Goal: Transaction & Acquisition: Purchase product/service

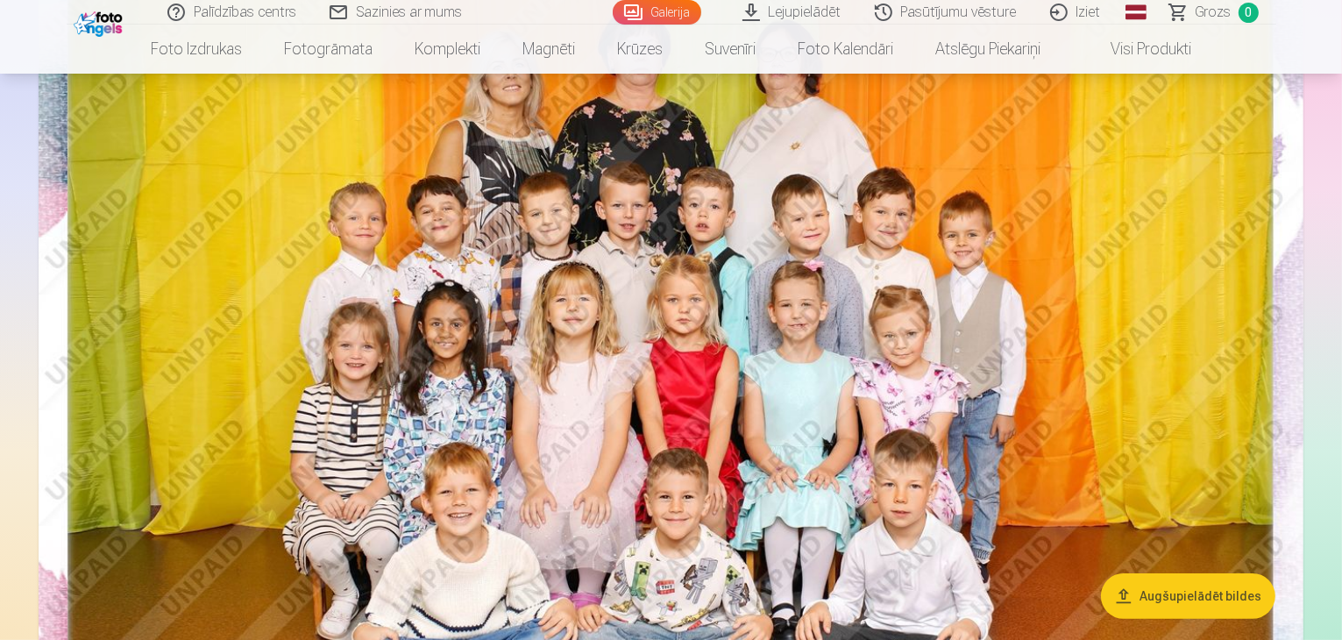
scroll to position [280, 0]
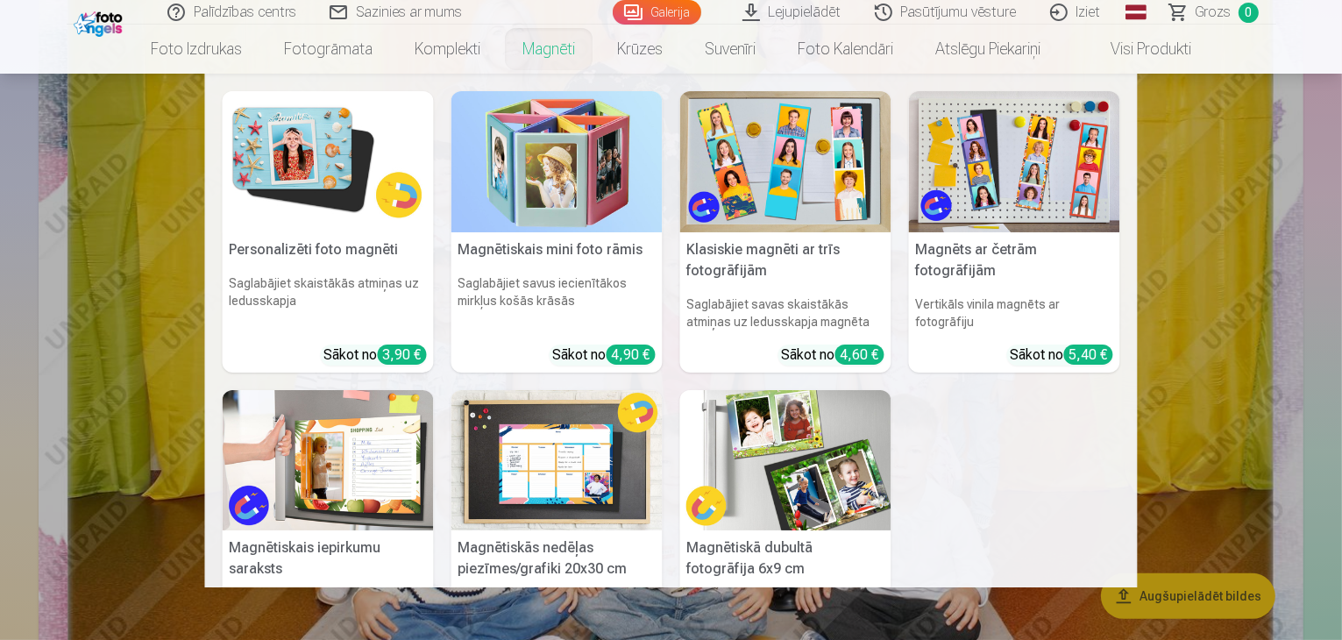
click at [544, 46] on link "Magnēti" at bounding box center [548, 49] width 95 height 49
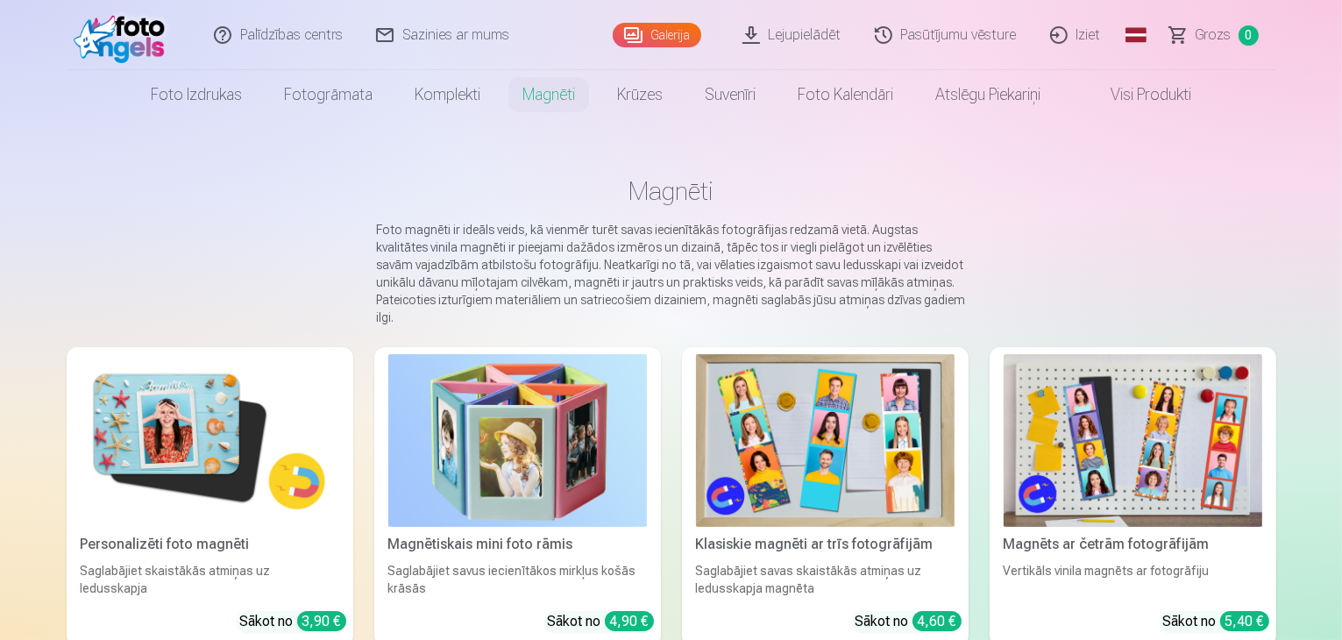
click at [165, 474] on img at bounding box center [210, 440] width 259 height 173
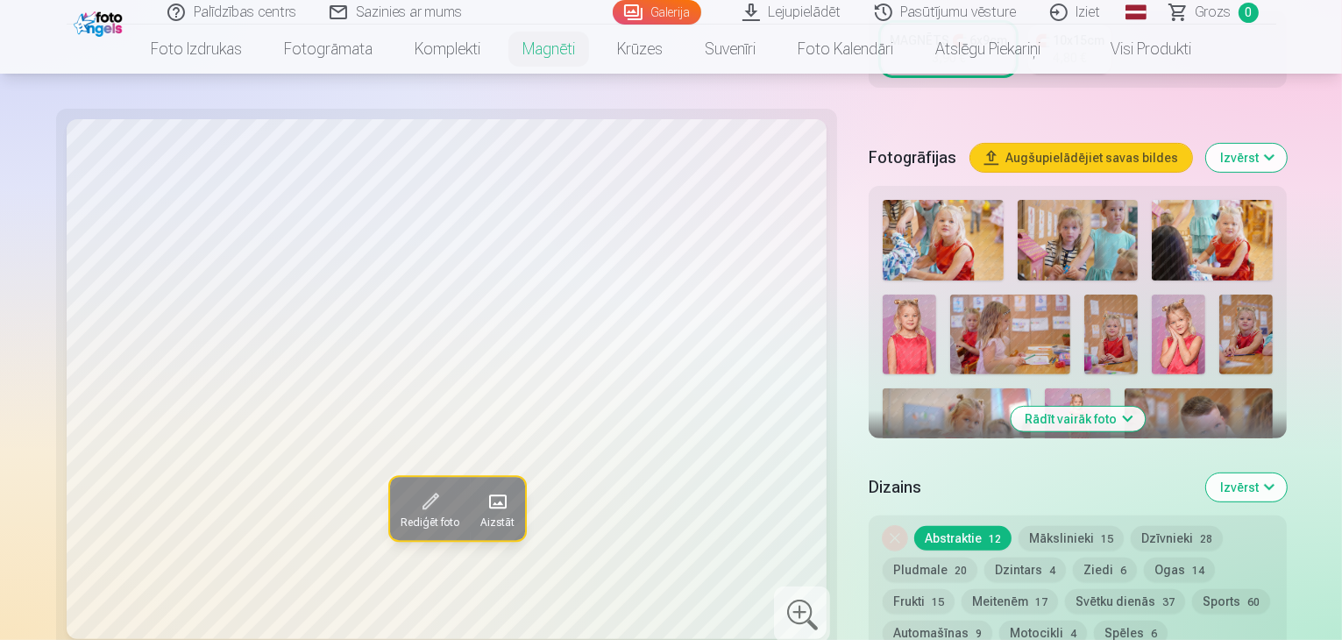
scroll to position [364, 0]
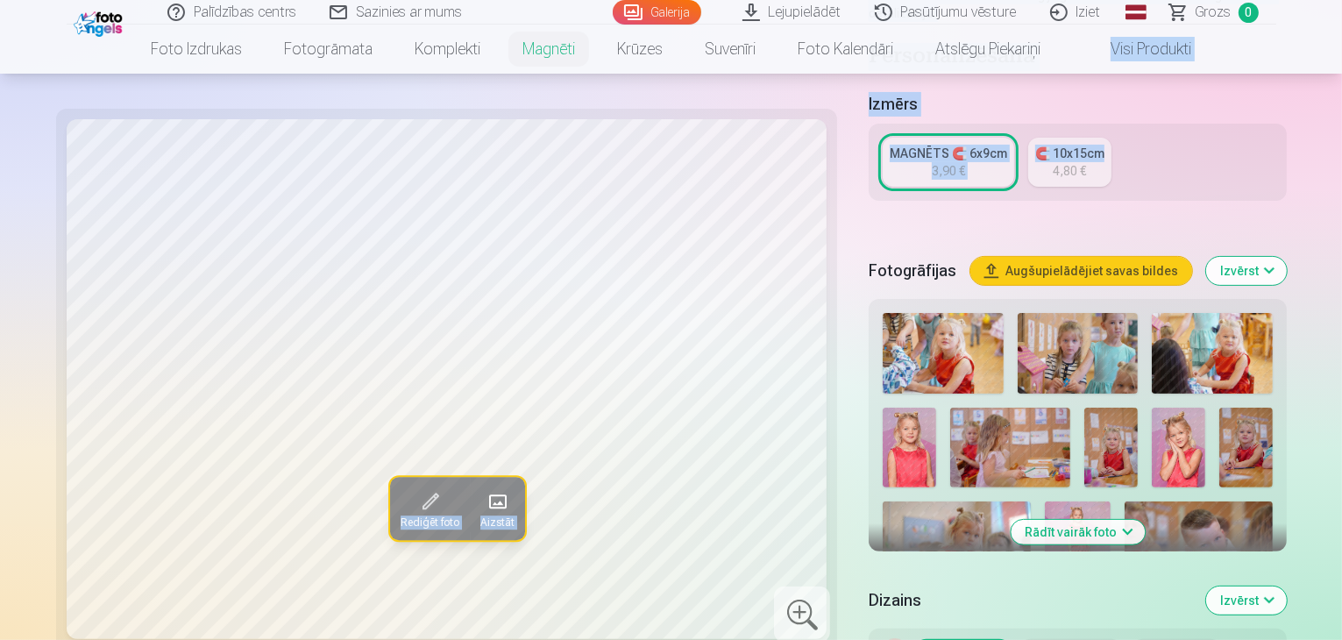
drag, startPoint x: 1337, startPoint y: 55, endPoint x: 1332, endPoint y: 90, distance: 35.3
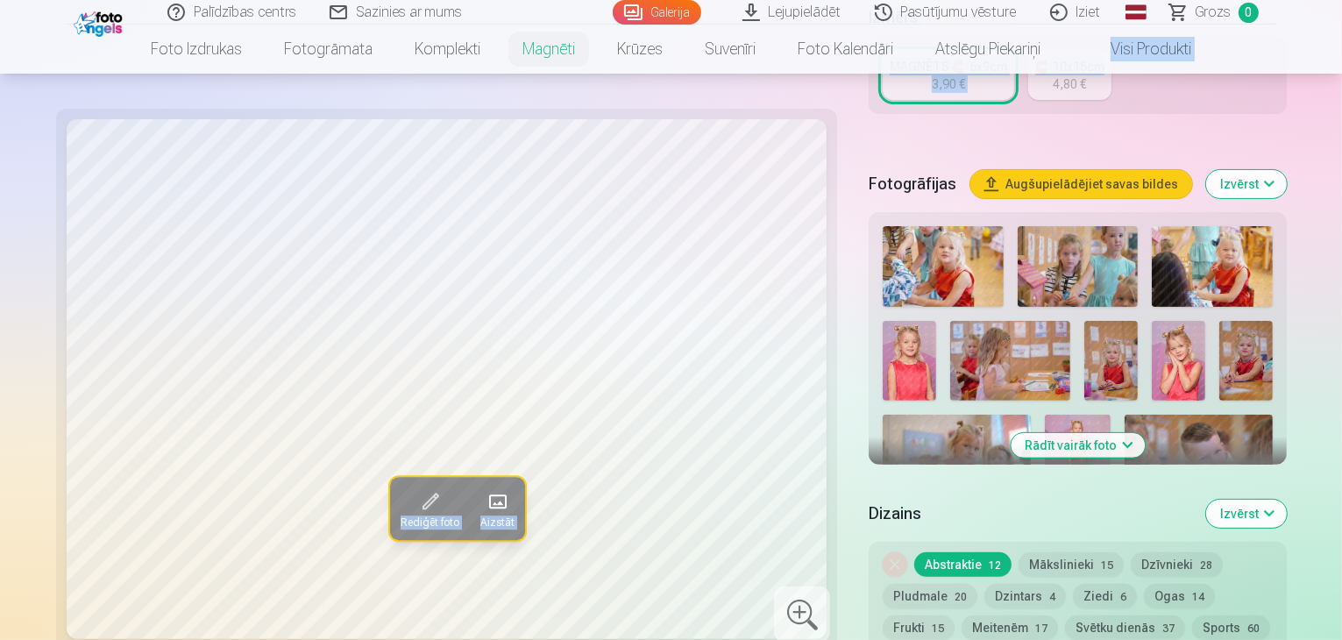
scroll to position [433, 0]
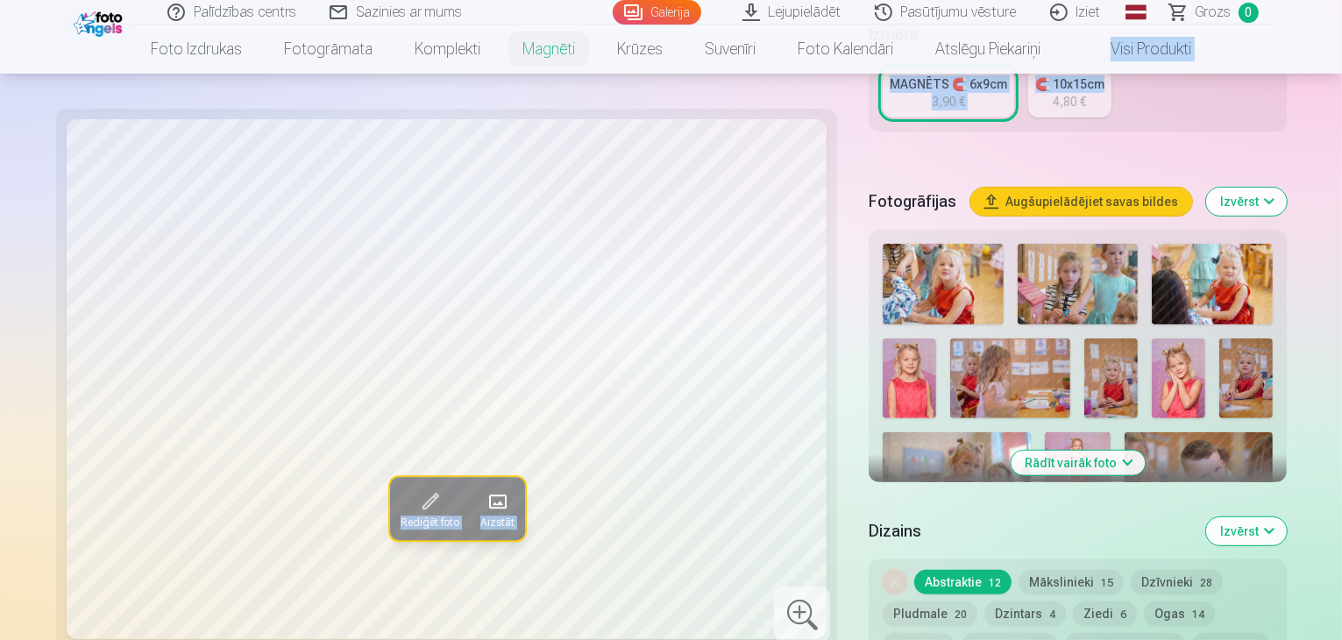
click at [893, 244] on img at bounding box center [943, 284] width 121 height 81
click at [1040, 244] on img at bounding box center [1078, 284] width 121 height 81
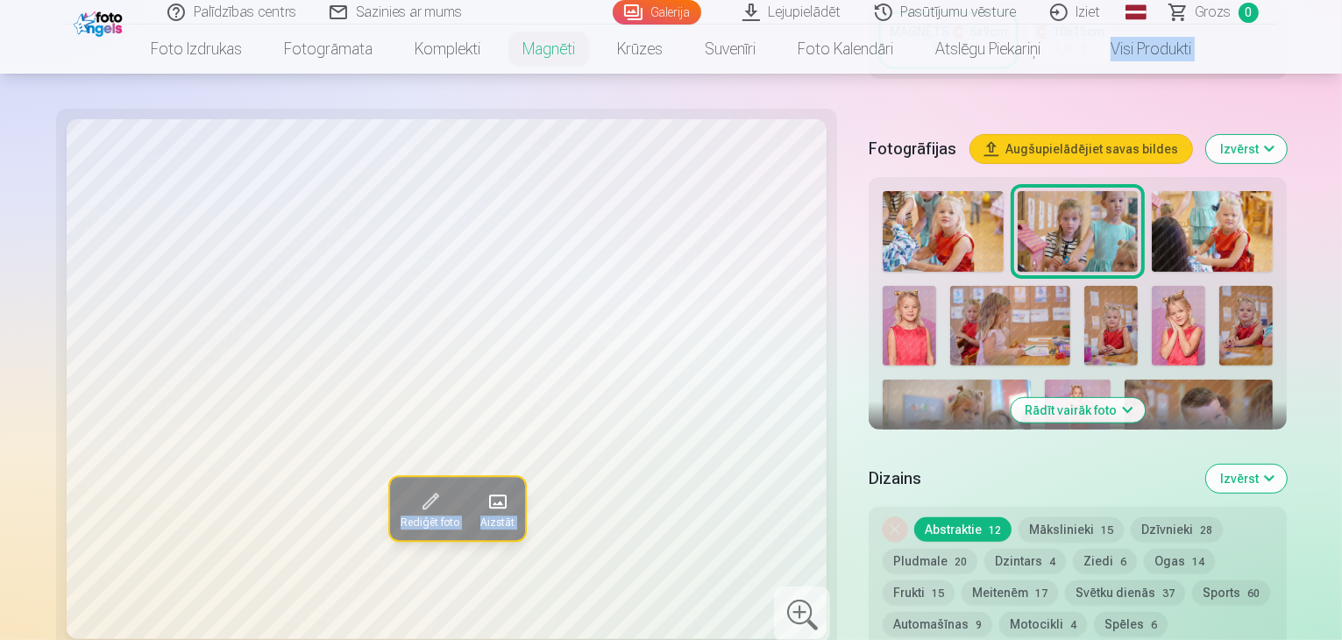
scroll to position [477, 0]
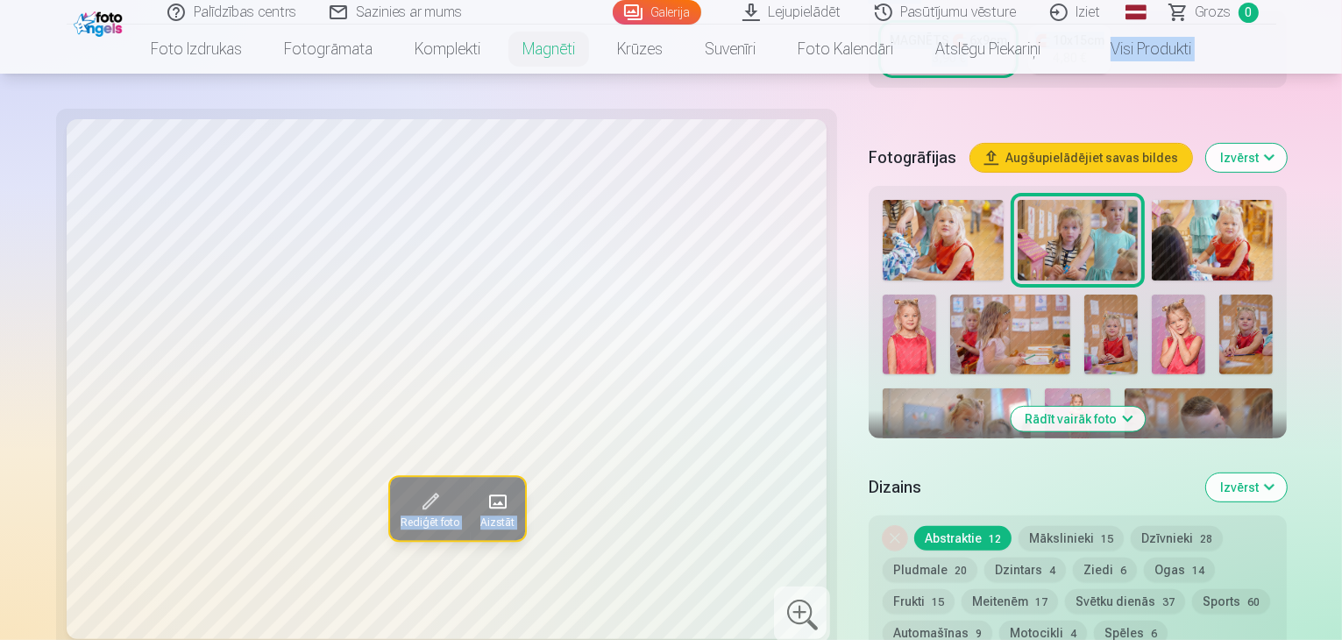
click at [1080, 407] on button "Rādīt vairāk foto" at bounding box center [1078, 419] width 134 height 25
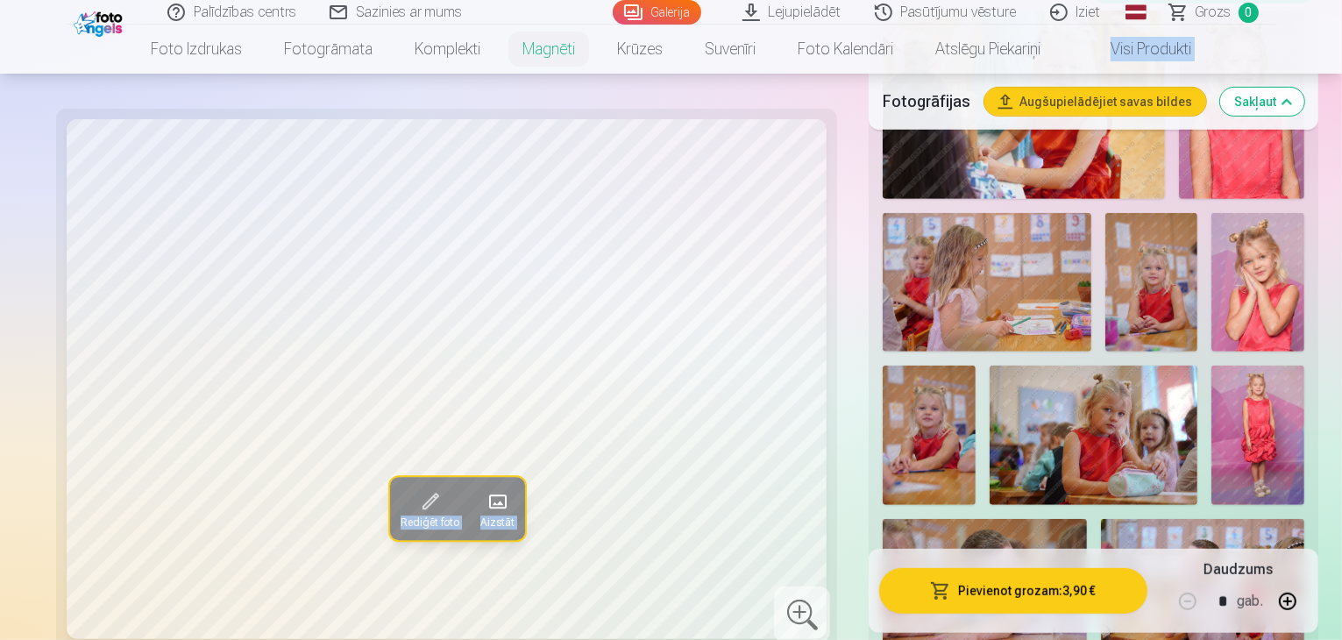
scroll to position [820, 0]
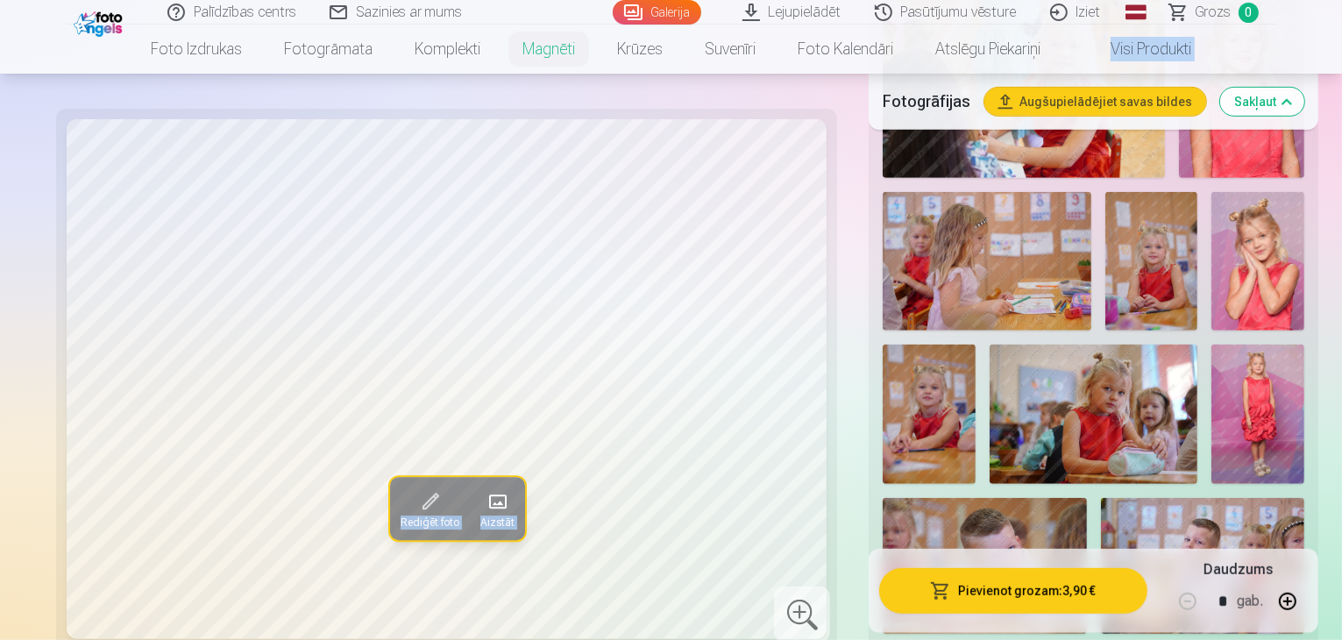
click at [1105, 192] on img at bounding box center [1151, 261] width 93 height 139
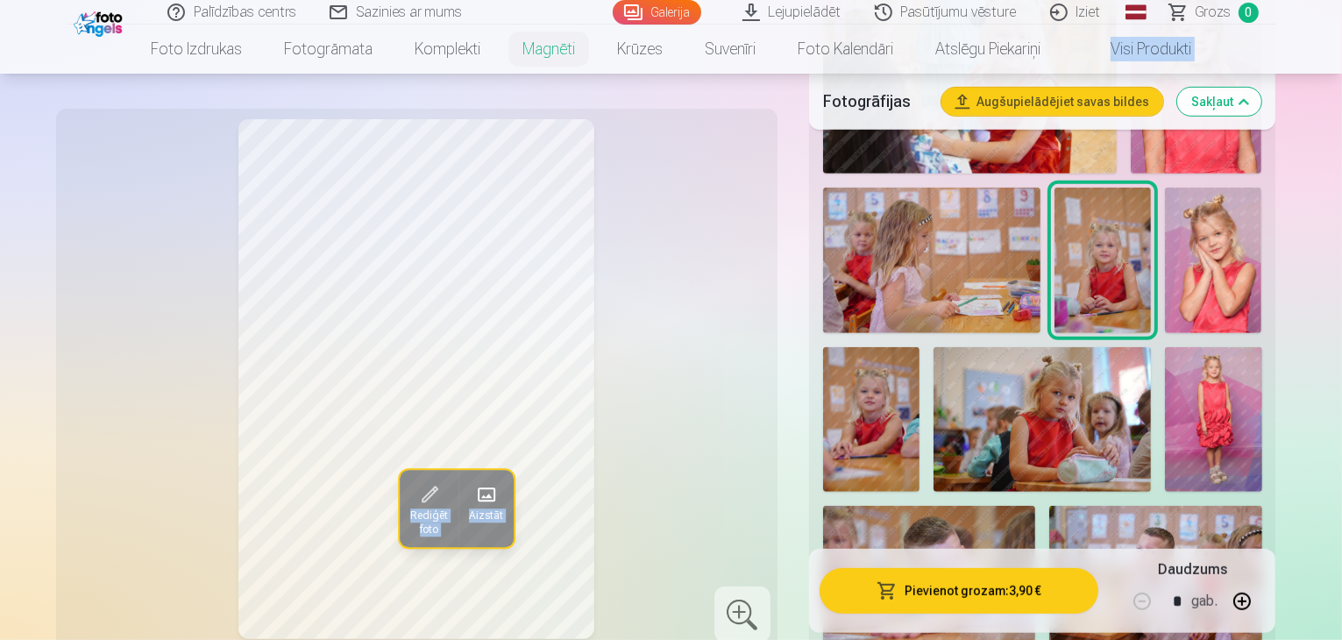
click at [1165, 188] on img at bounding box center [1213, 260] width 96 height 145
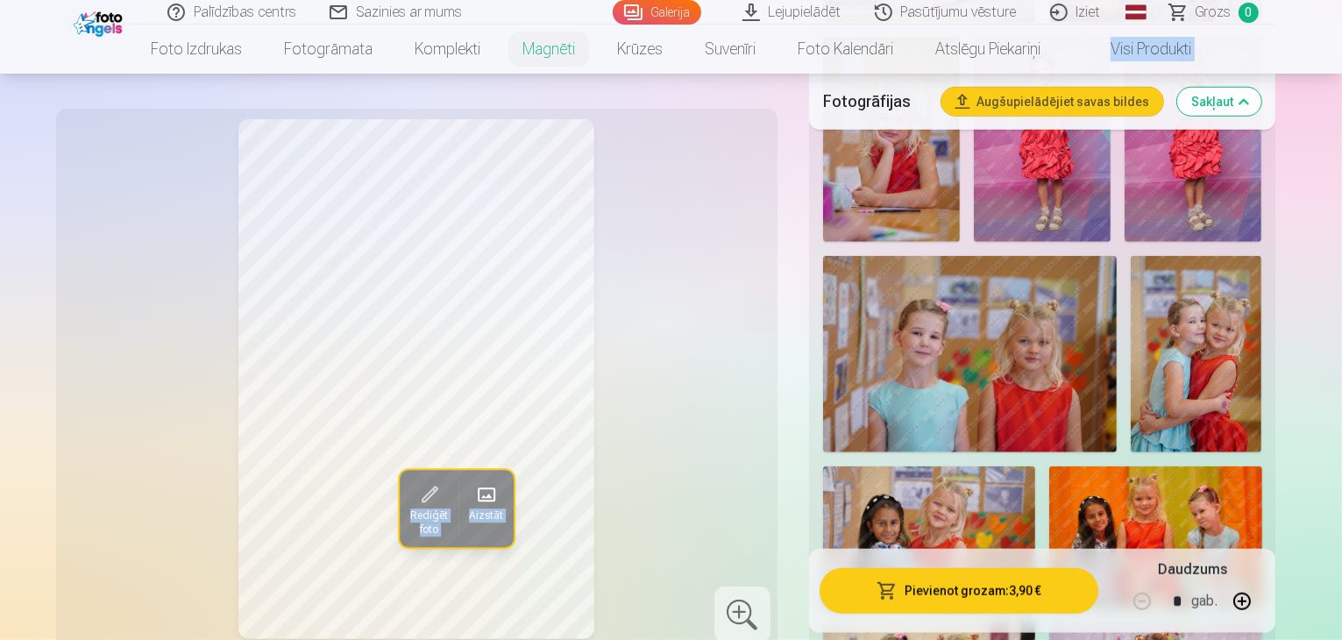
scroll to position [1484, 0]
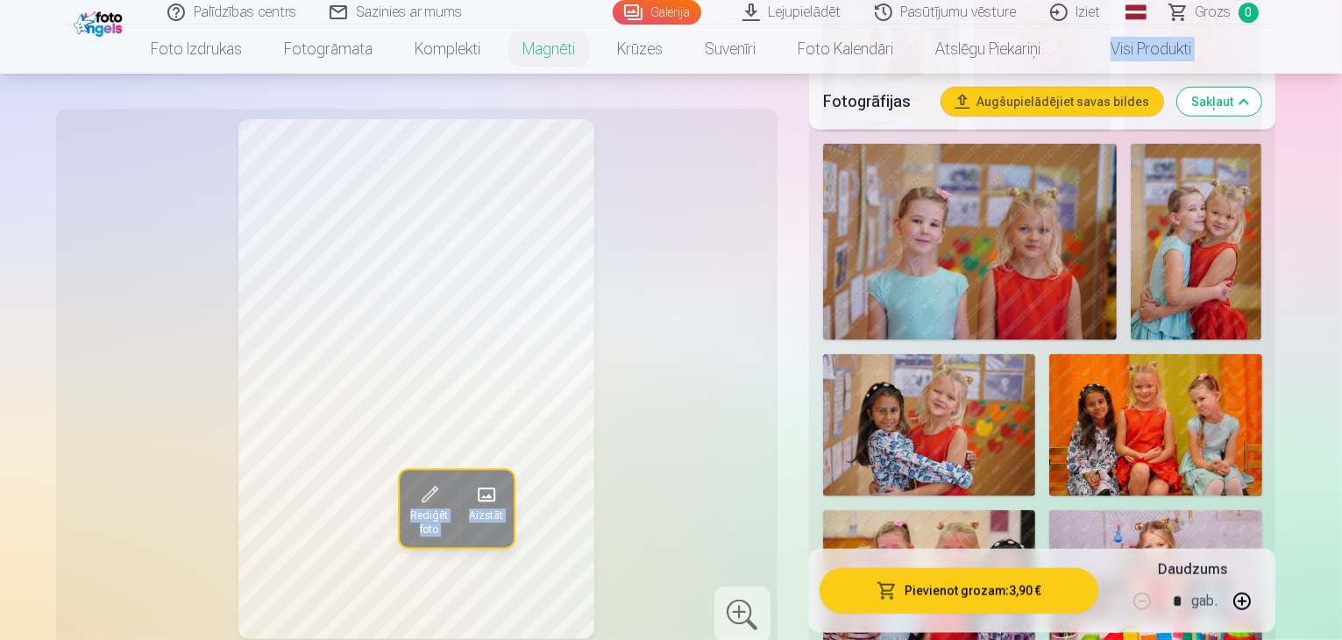
scroll to position [1536, 0]
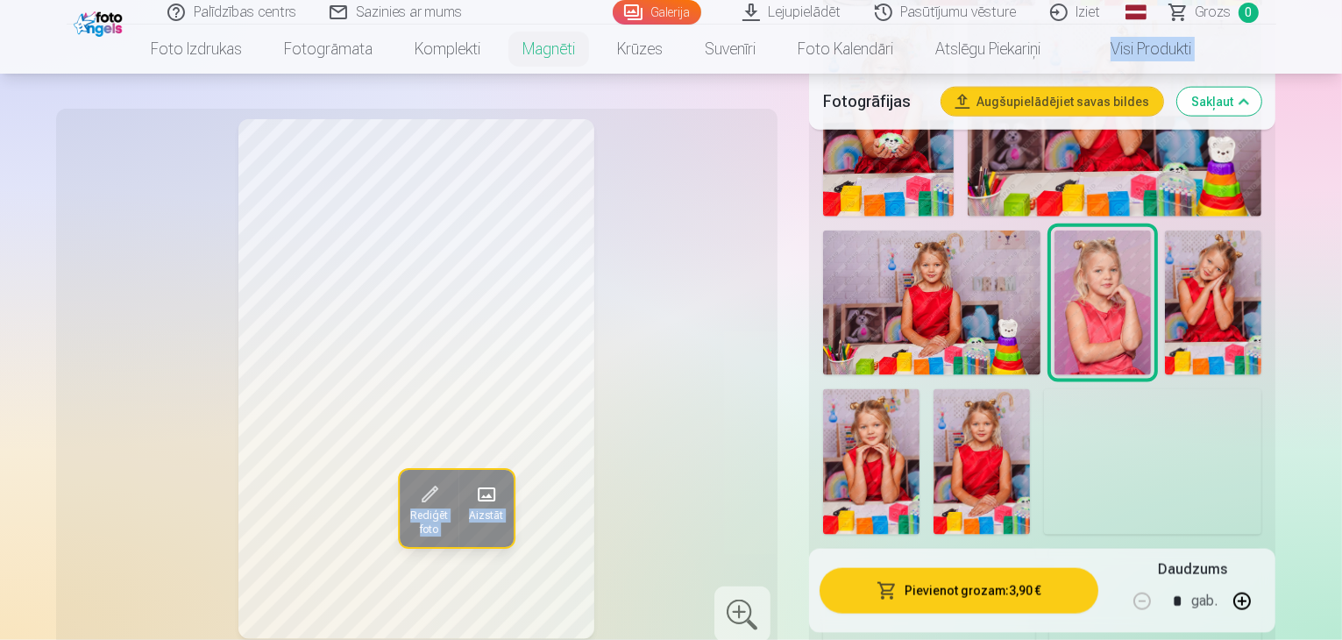
scroll to position [2202, 0]
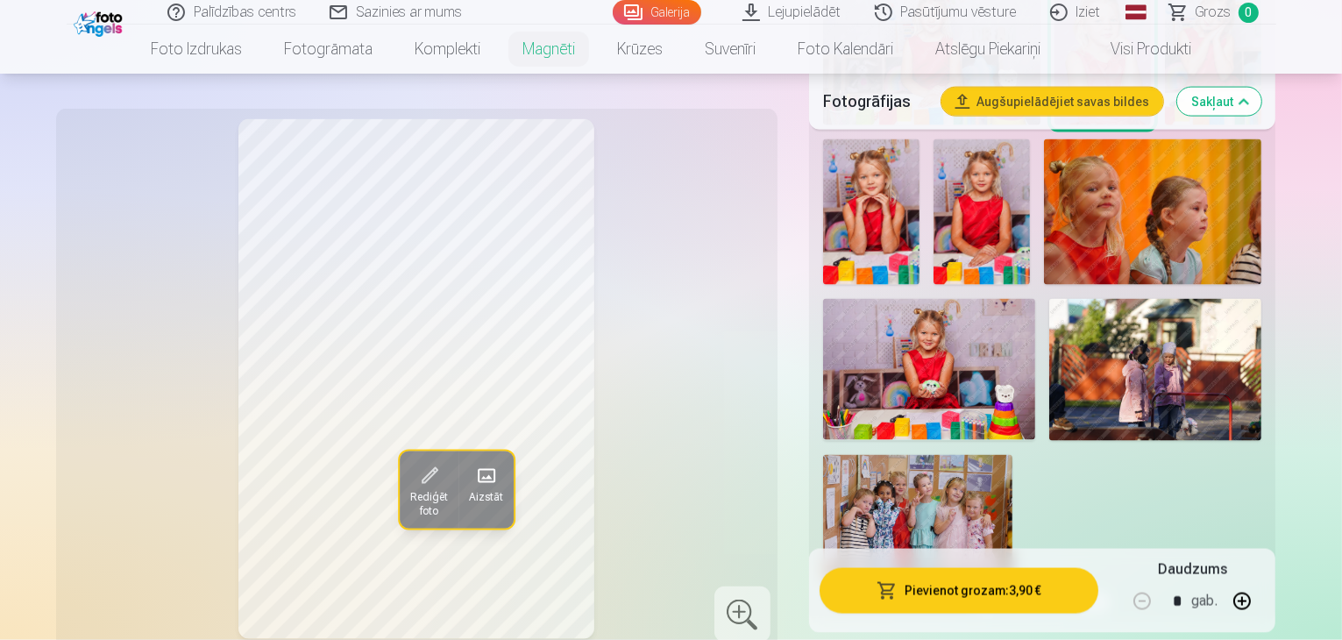
scroll to position [2487, 0]
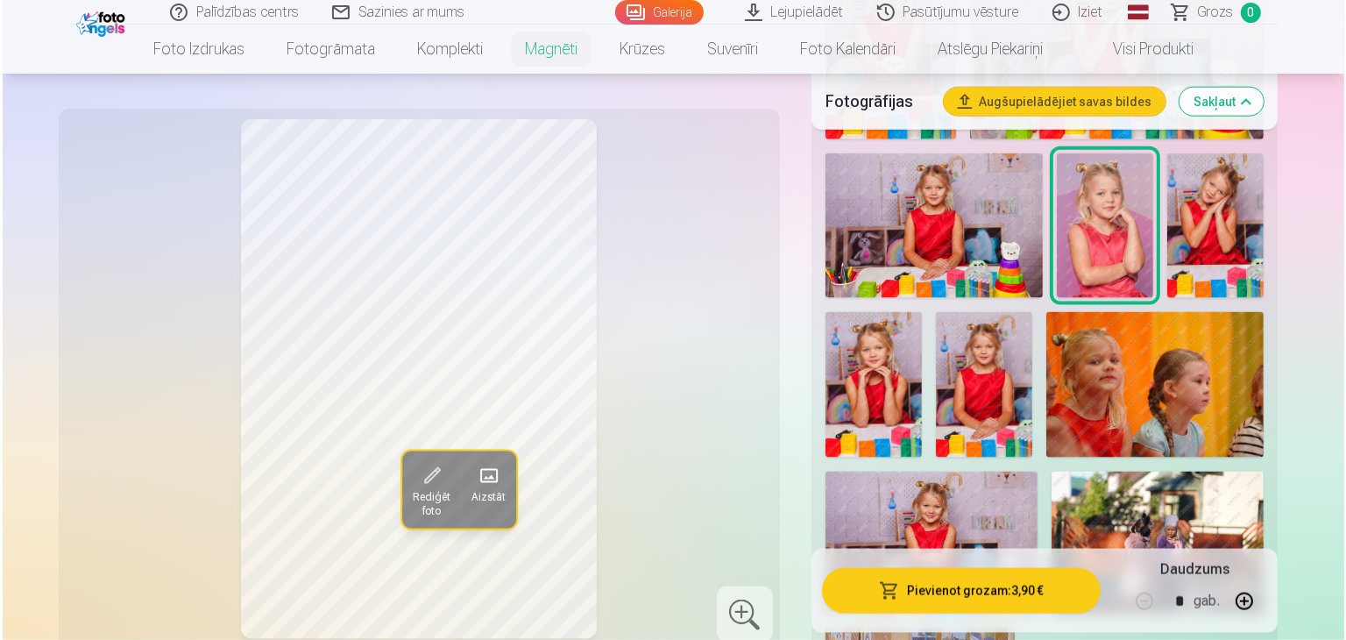
scroll to position [2241, 0]
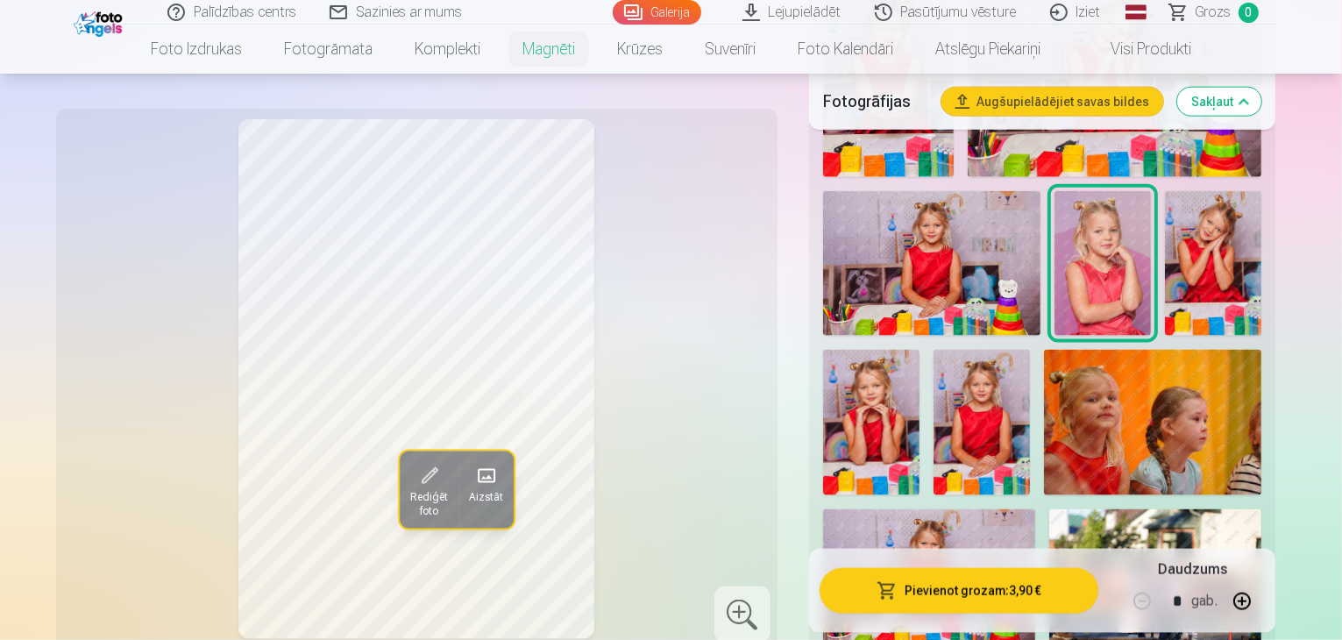
click at [992, 593] on button "Pievienot grozam : 3,90 €" at bounding box center [960, 591] width 280 height 46
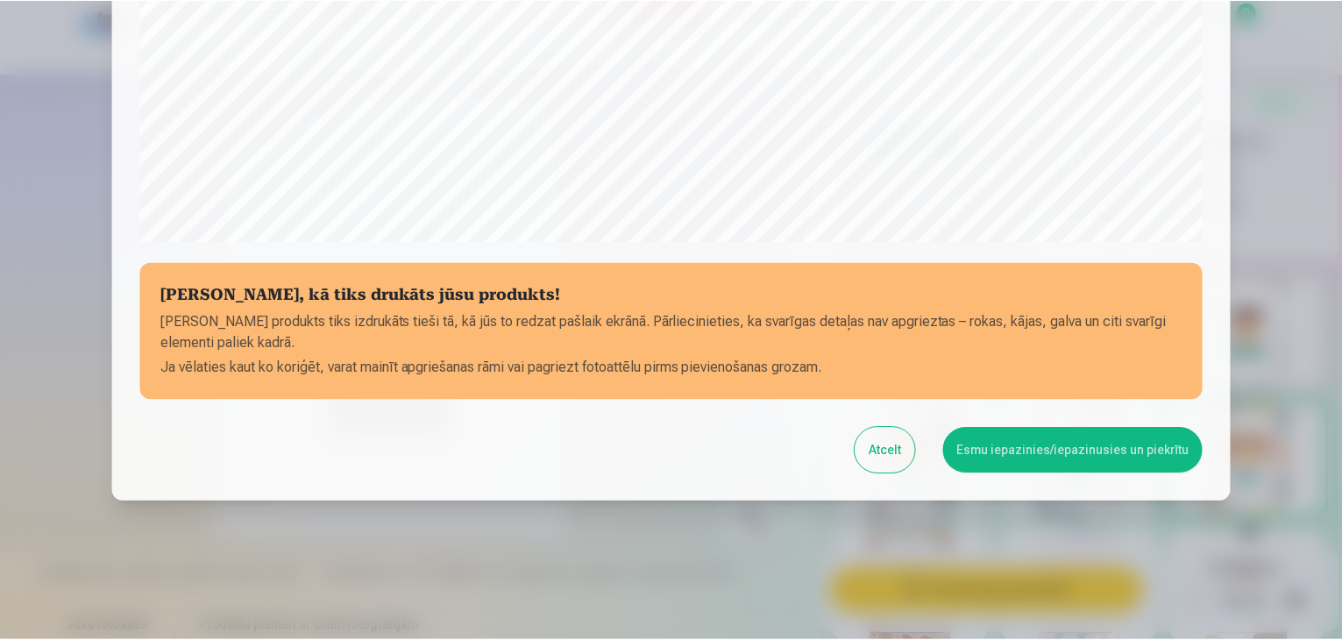
scroll to position [622, 0]
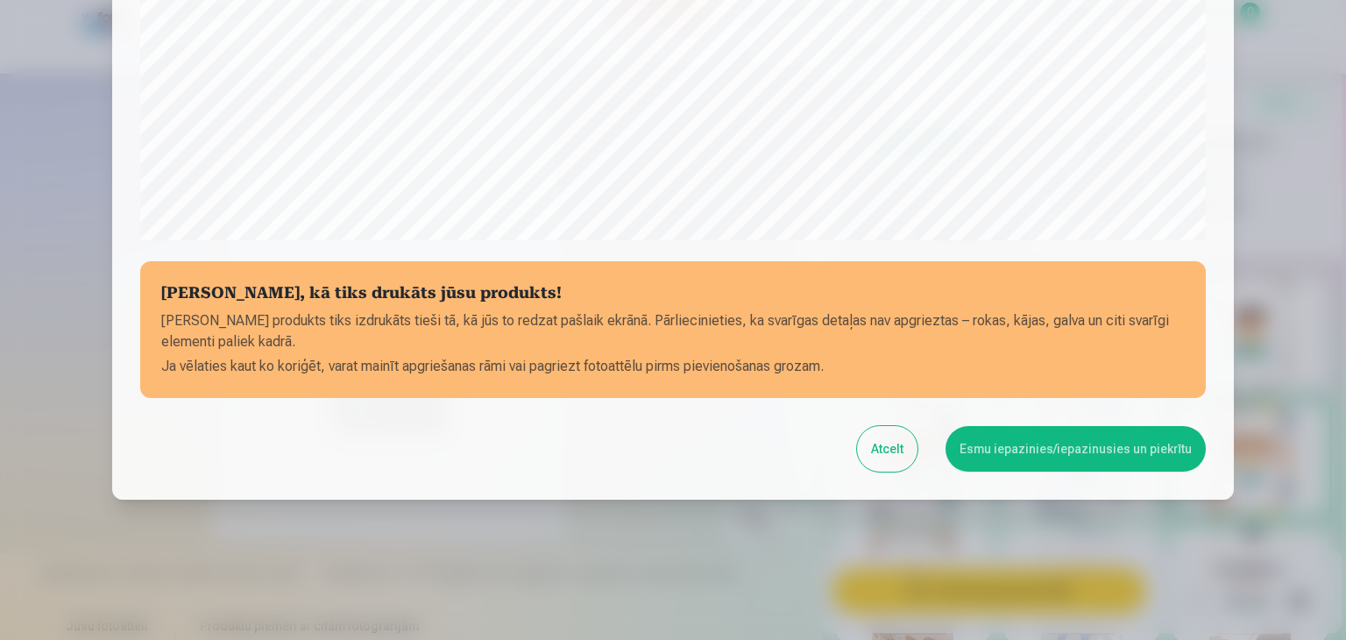
click at [1020, 444] on button "Esmu iepazinies/iepazinusies un piekrītu" at bounding box center [1076, 449] width 260 height 46
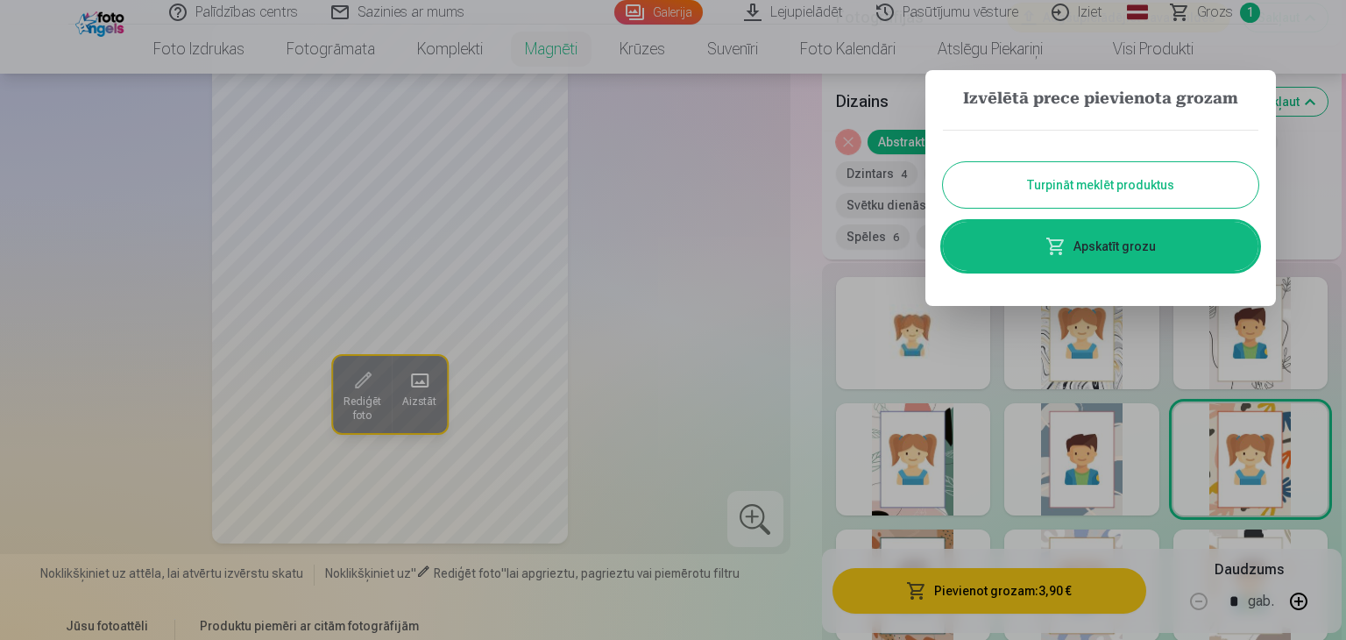
click at [1129, 184] on button "Turpināt meklēt produktus" at bounding box center [1101, 185] width 316 height 46
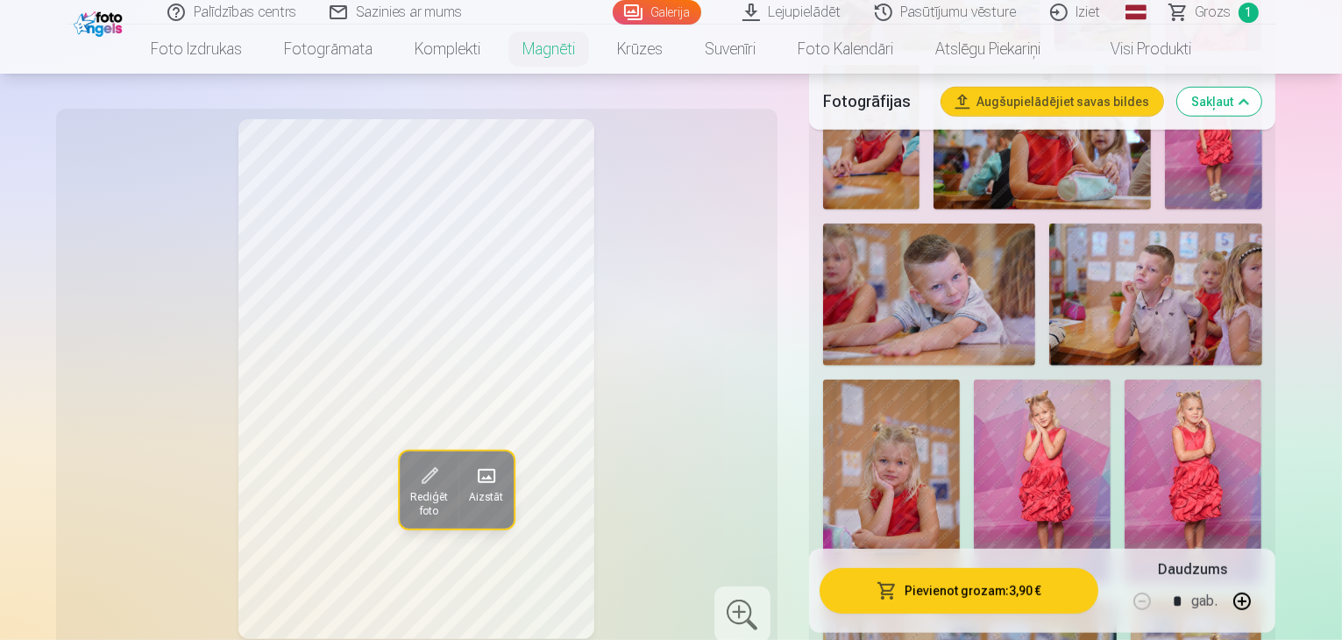
scroll to position [1081, 0]
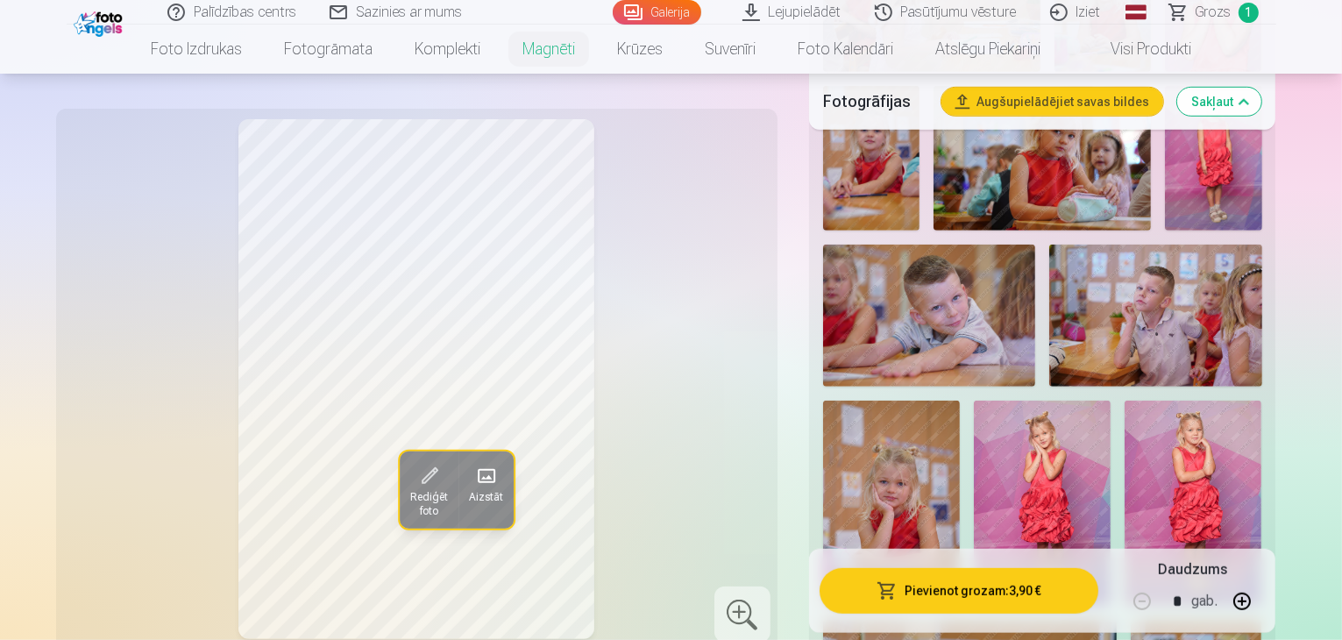
click at [870, 401] on img at bounding box center [891, 503] width 137 height 205
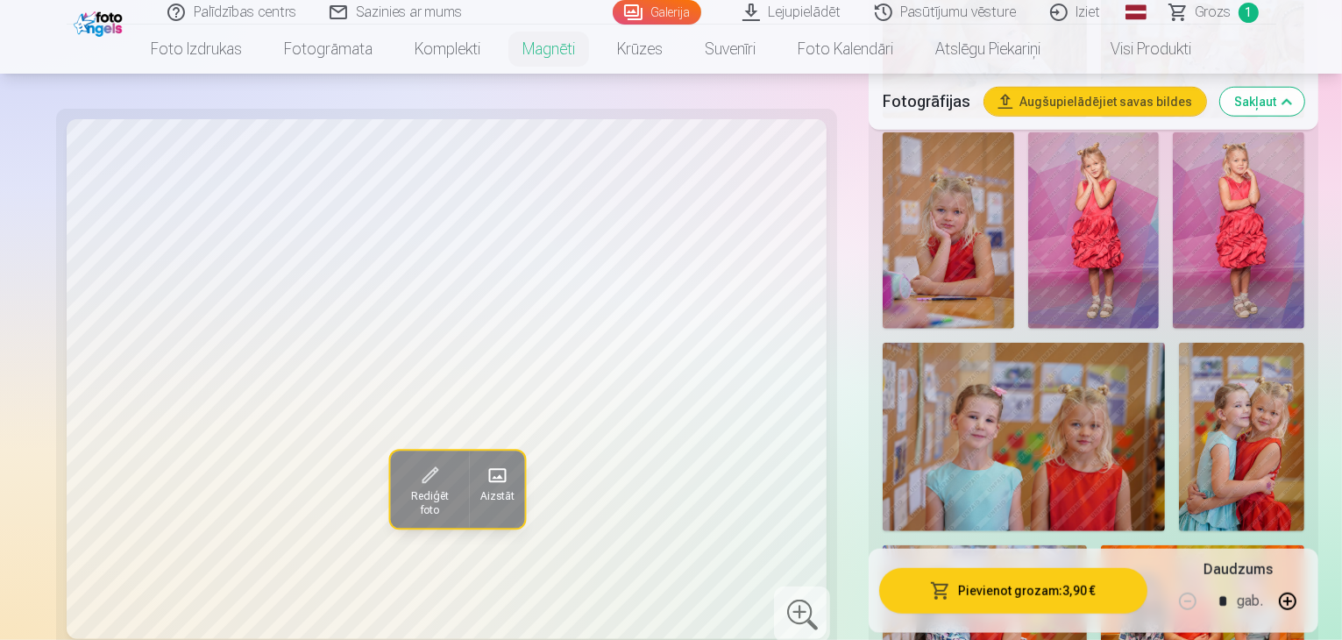
scroll to position [1346, 0]
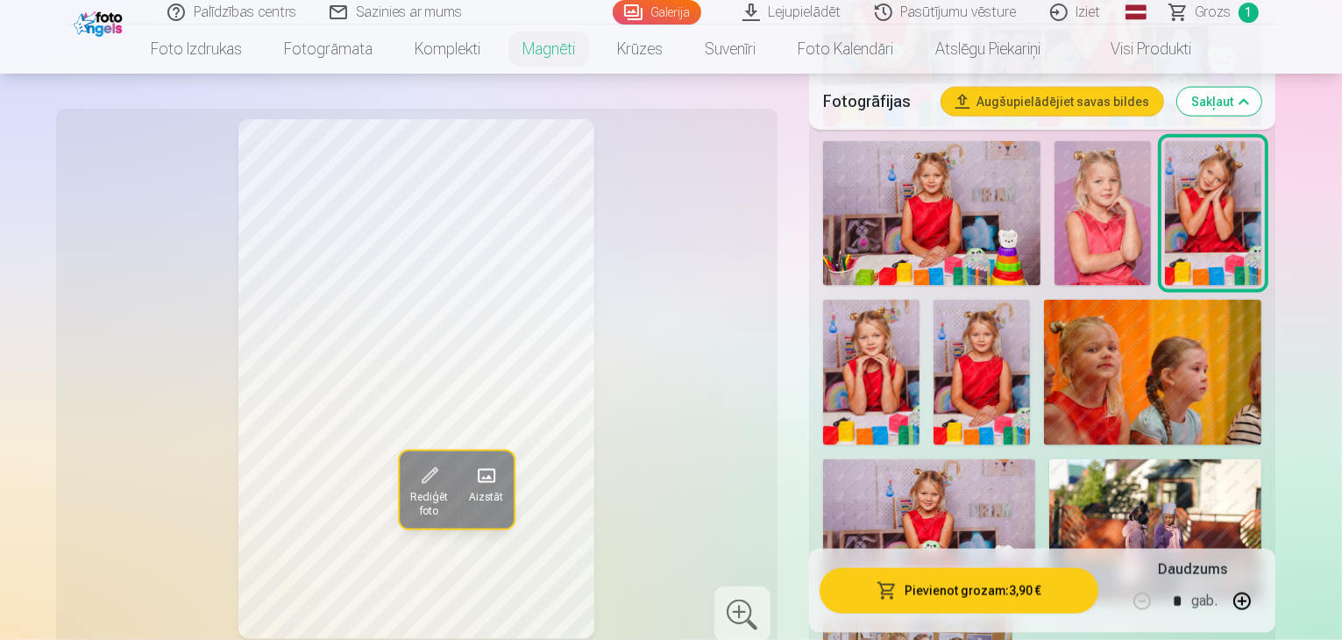
scroll to position [2293, 0]
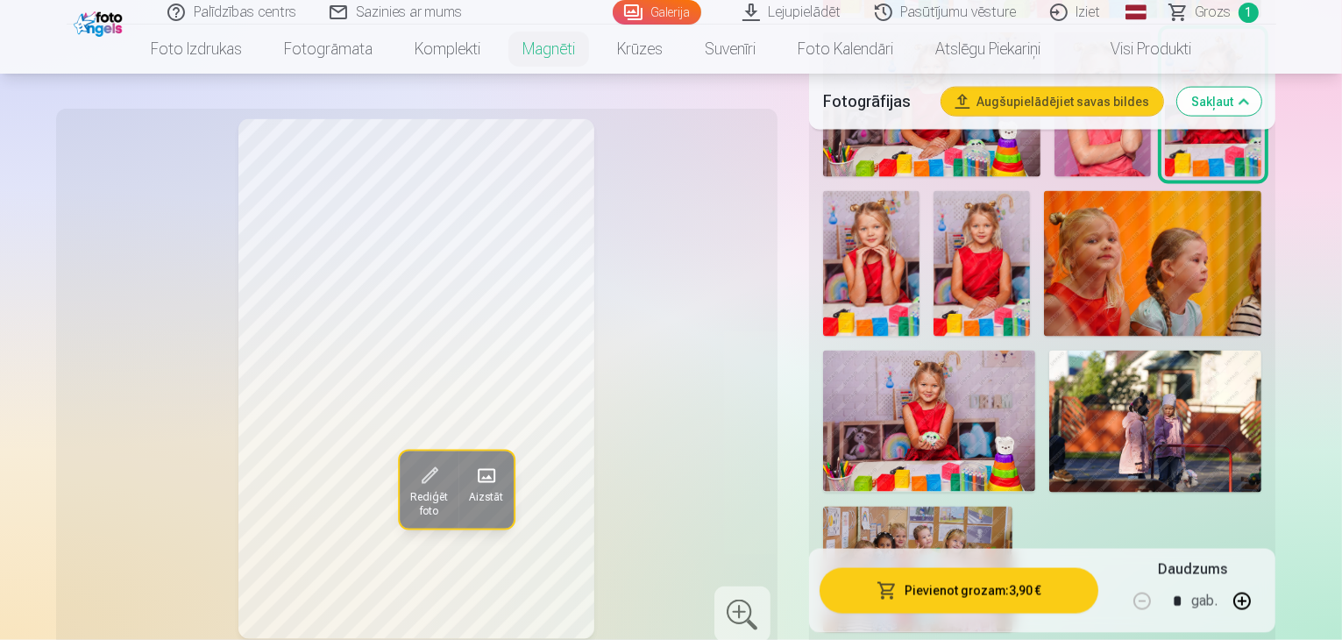
scroll to position [2433, 0]
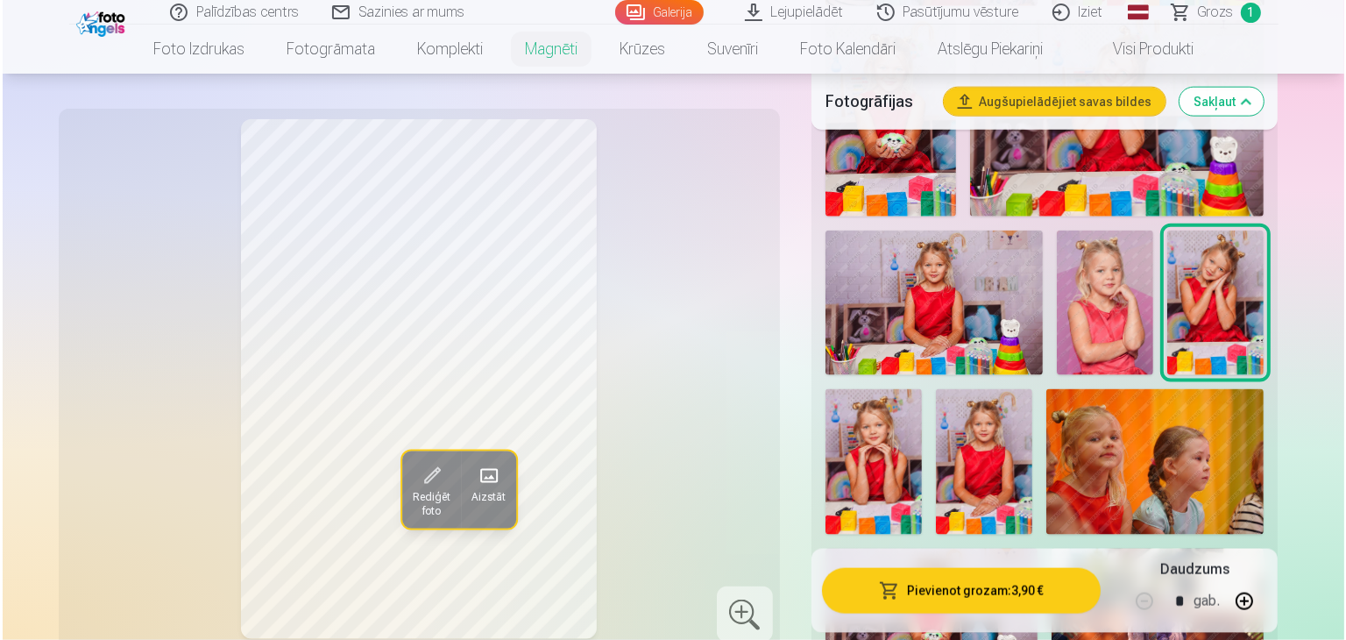
scroll to position [2191, 0]
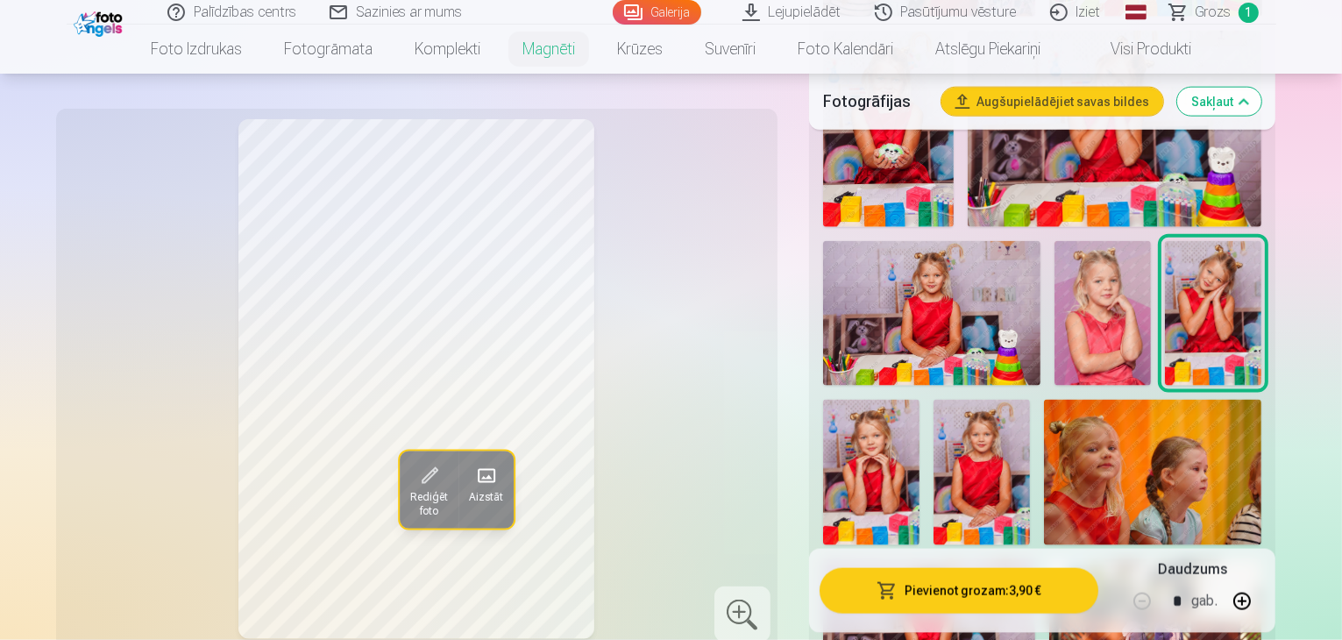
click at [1048, 588] on button "Pievienot grozam : 3,90 €" at bounding box center [960, 591] width 280 height 46
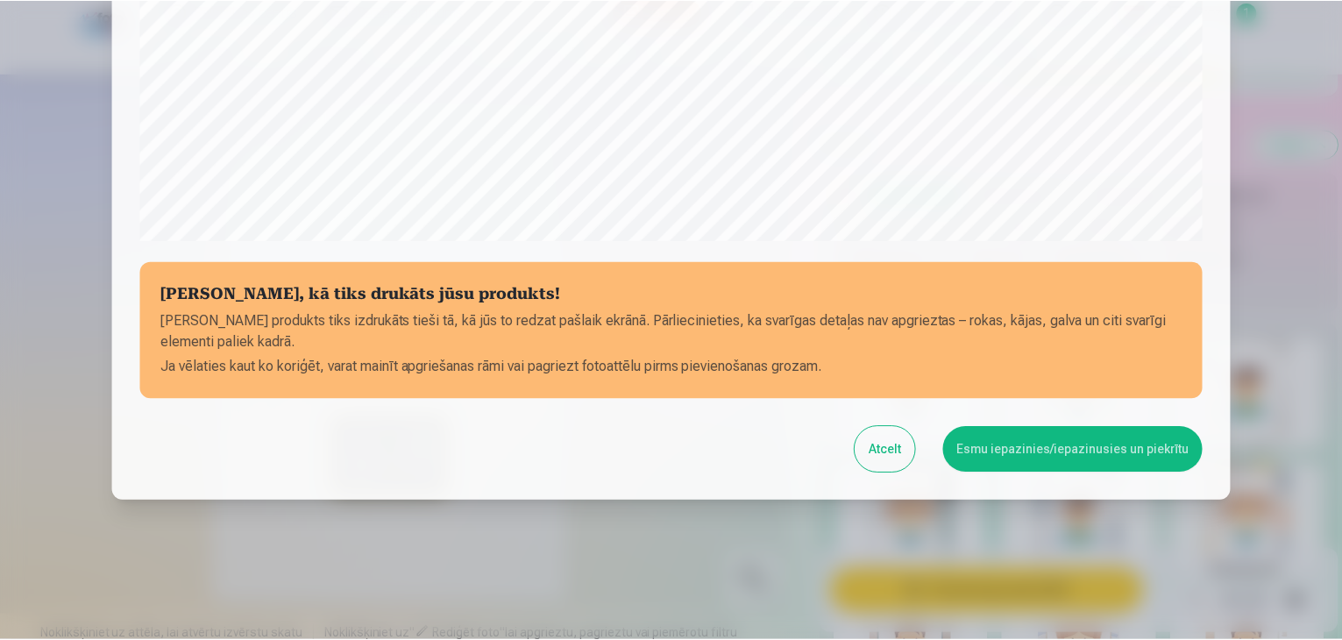
scroll to position [622, 0]
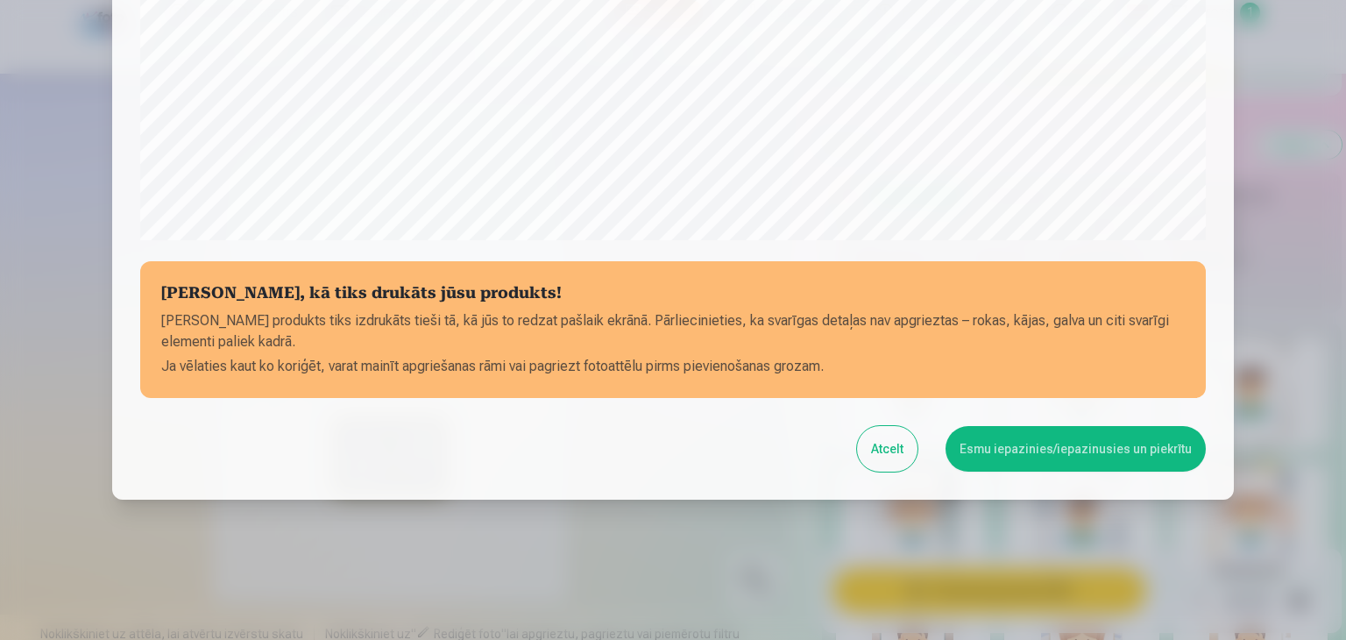
click at [1015, 444] on button "Esmu iepazinies/iepazinusies un piekrītu" at bounding box center [1076, 449] width 260 height 46
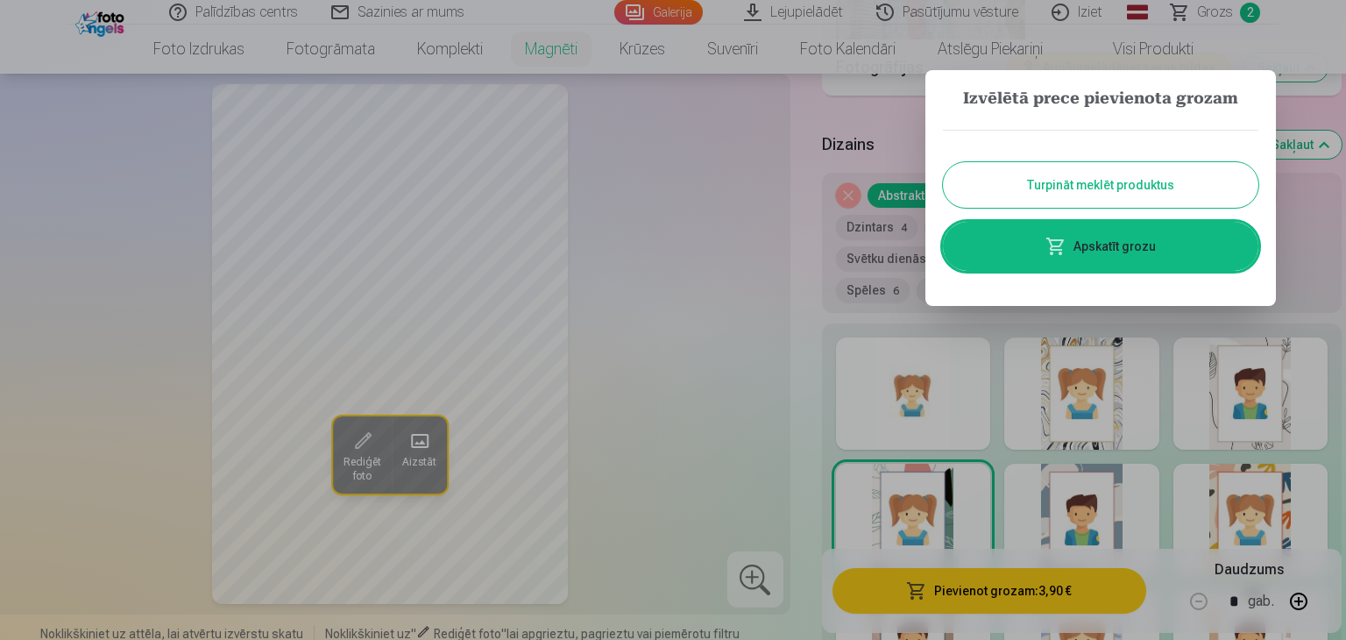
click at [1100, 175] on button "Turpināt meklēt produktus" at bounding box center [1101, 185] width 316 height 46
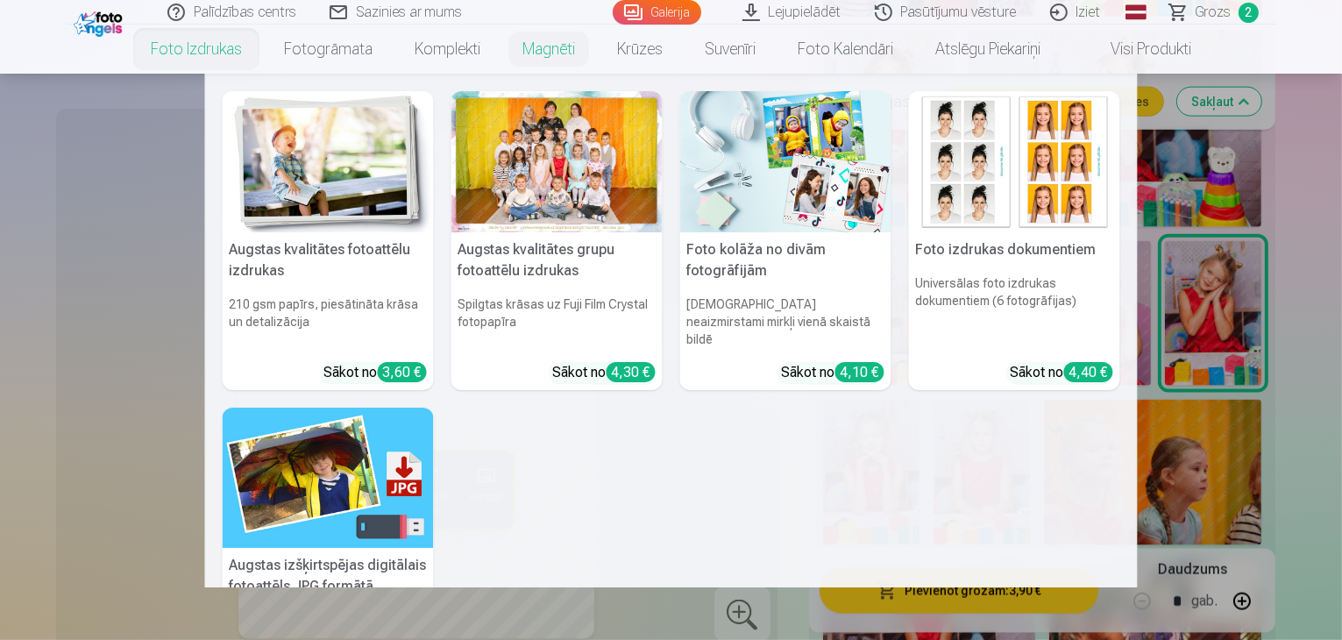
click at [231, 46] on link "Foto izdrukas" at bounding box center [196, 49] width 133 height 49
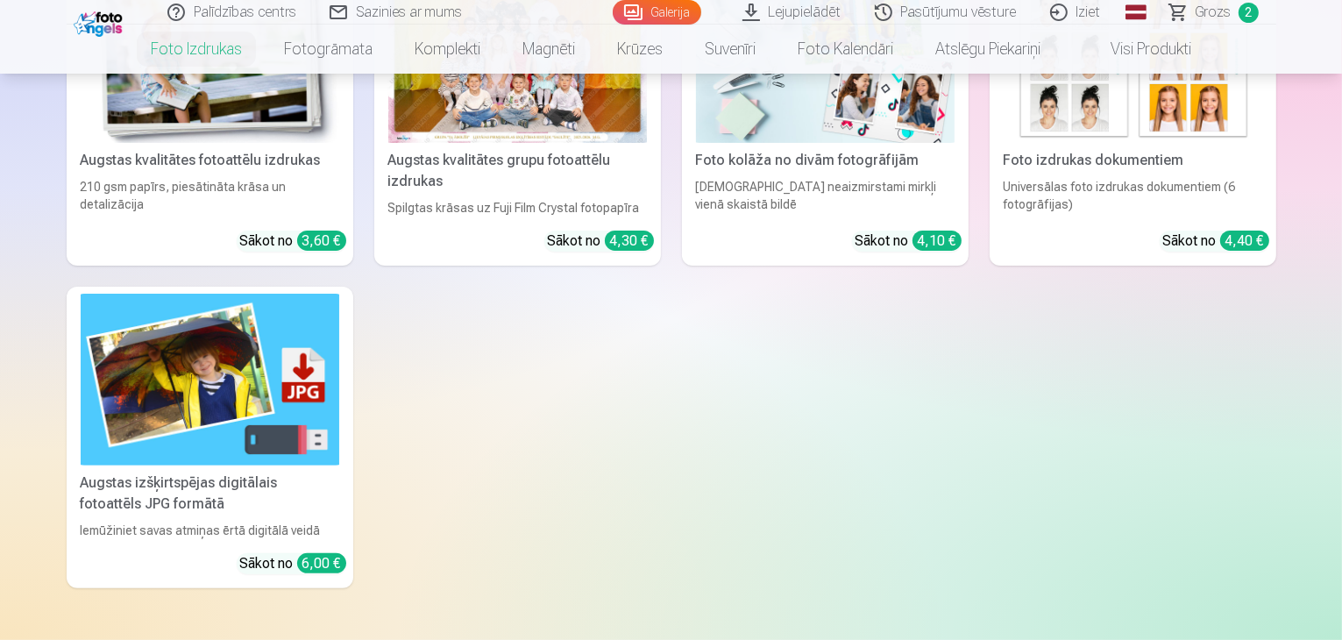
scroll to position [386, 0]
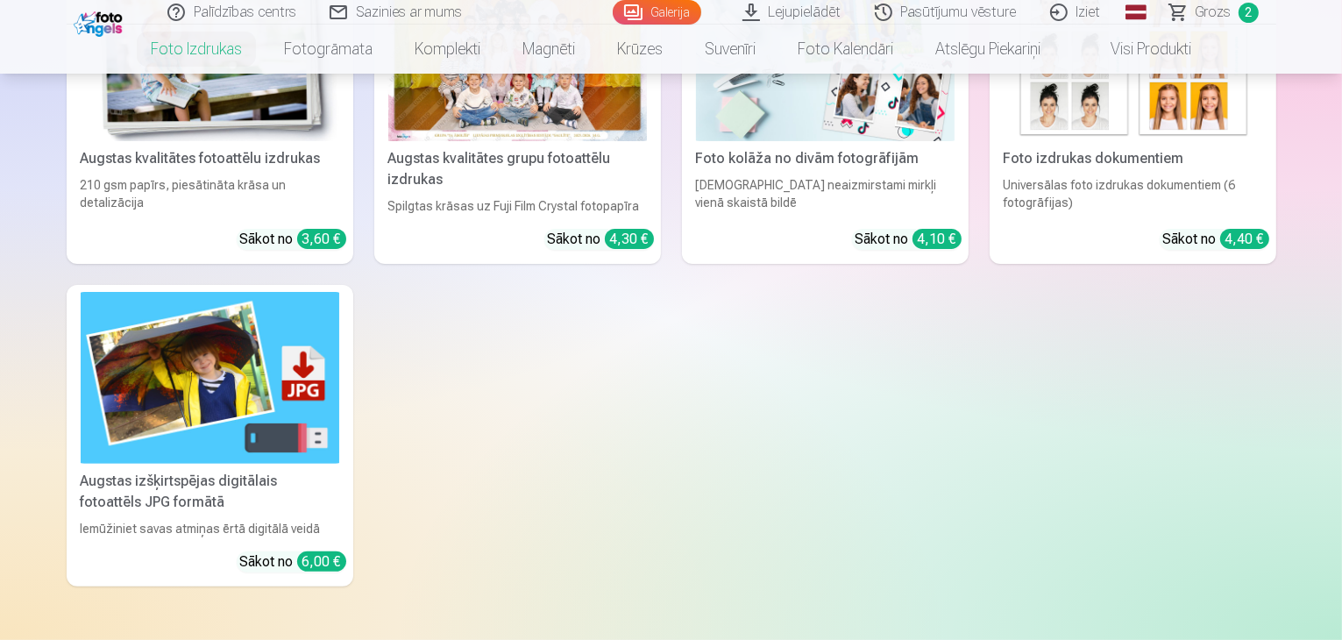
click at [119, 101] on img at bounding box center [210, 54] width 259 height 173
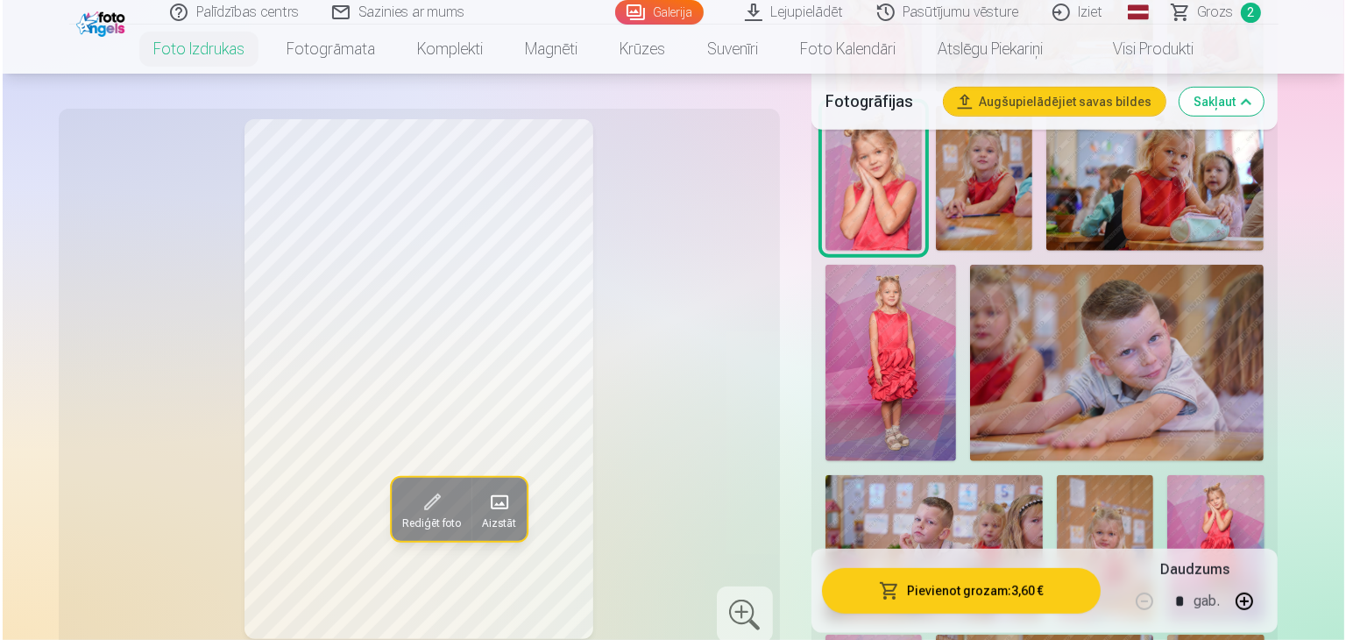
scroll to position [1087, 0]
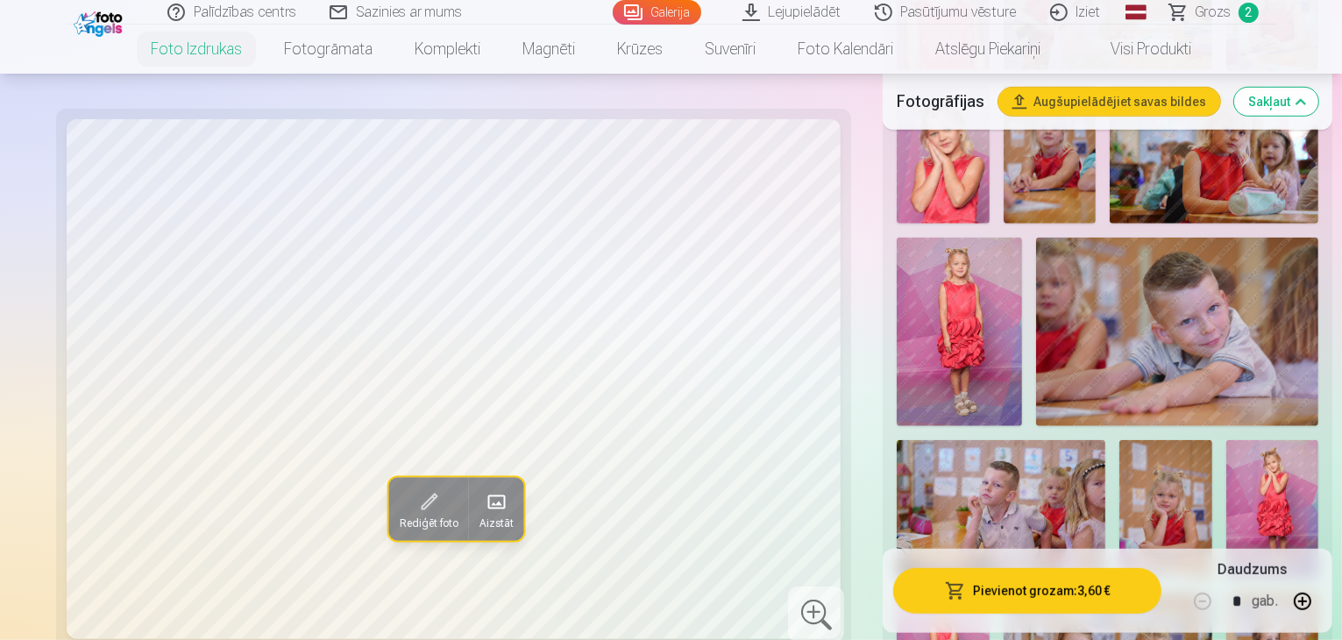
click at [1013, 584] on button "Pievienot grozam : 3,60 €" at bounding box center [1027, 591] width 268 height 46
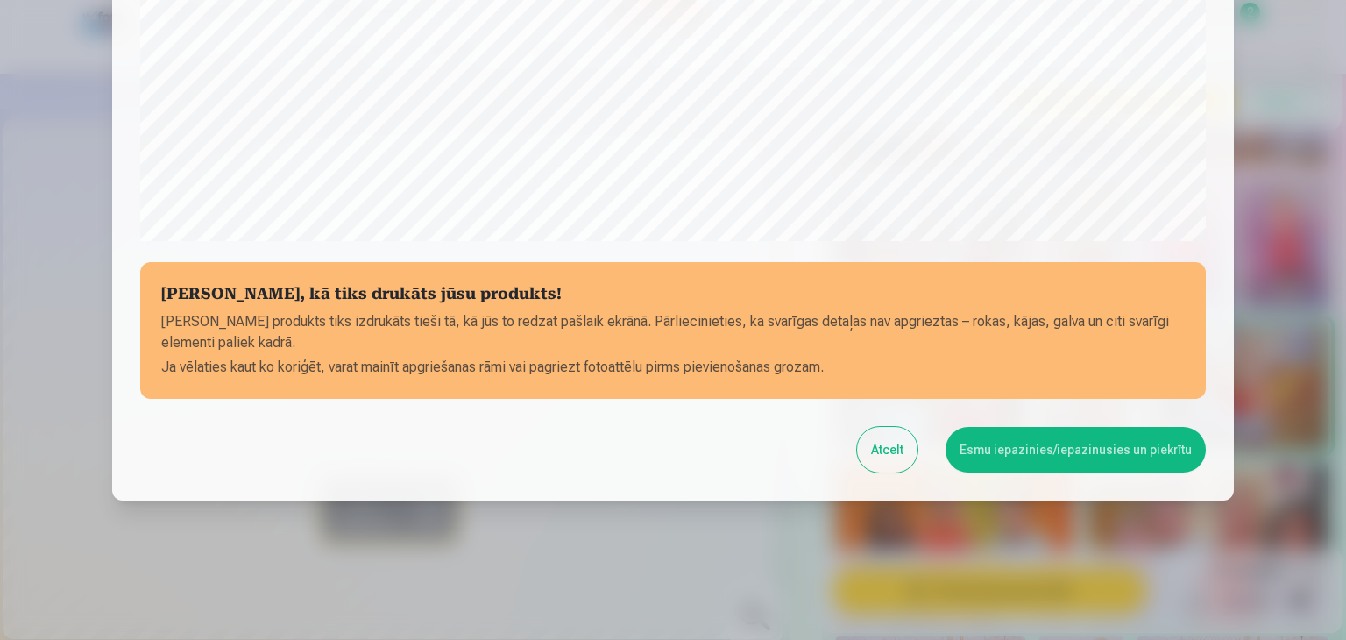
scroll to position [622, 0]
click at [1107, 453] on button "Esmu iepazinies/iepazinusies un piekrītu" at bounding box center [1076, 449] width 260 height 46
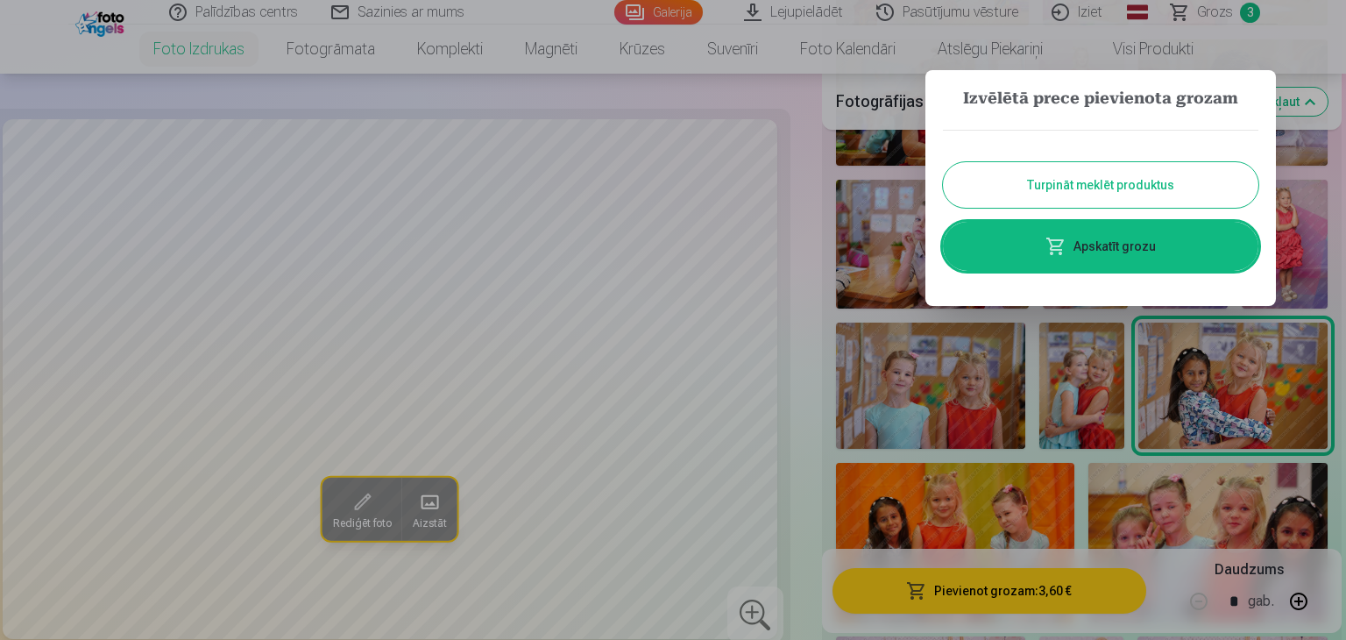
click at [1055, 173] on button "Turpināt meklēt produktus" at bounding box center [1101, 185] width 316 height 46
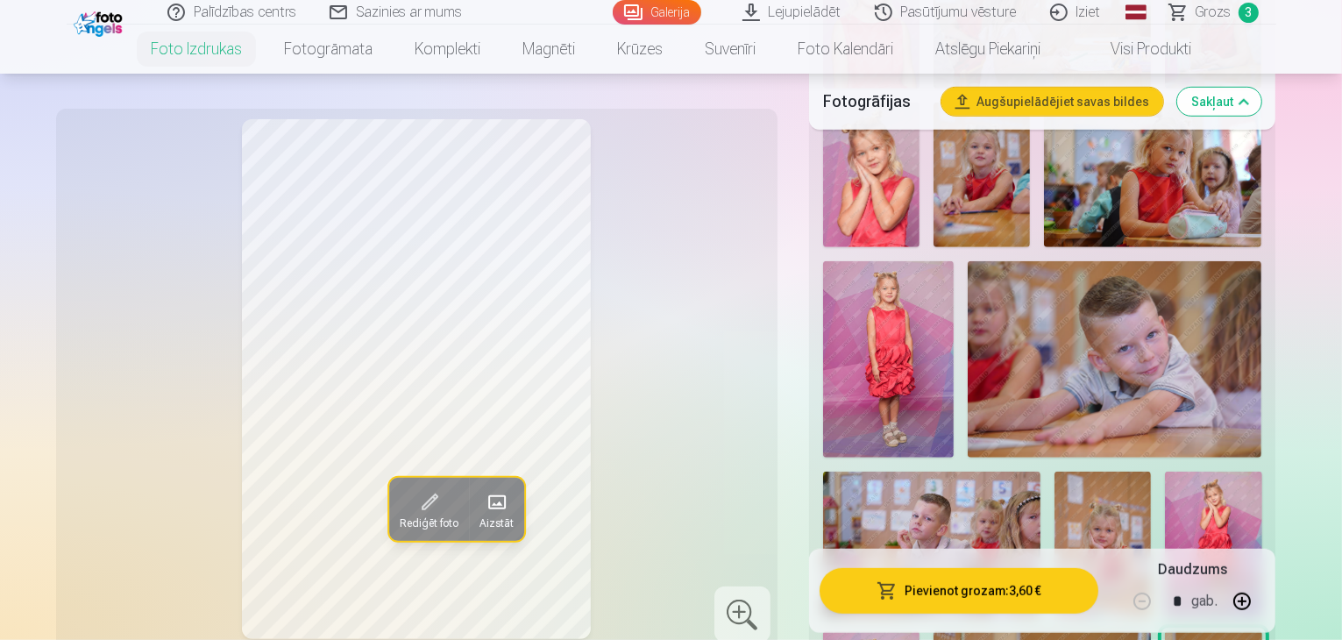
click at [1094, 588] on button "Pievienot grozam : 3,60 €" at bounding box center [960, 591] width 280 height 46
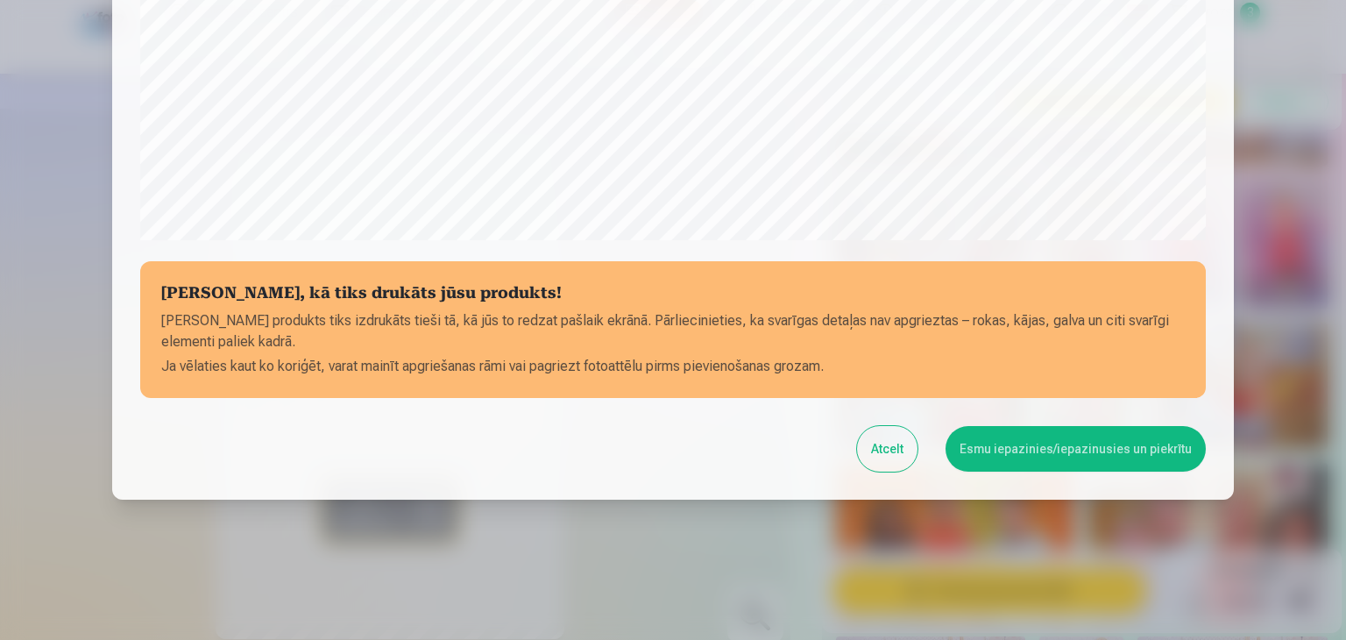
click at [1096, 442] on button "Esmu iepazinies/iepazinusies un piekrītu" at bounding box center [1076, 449] width 260 height 46
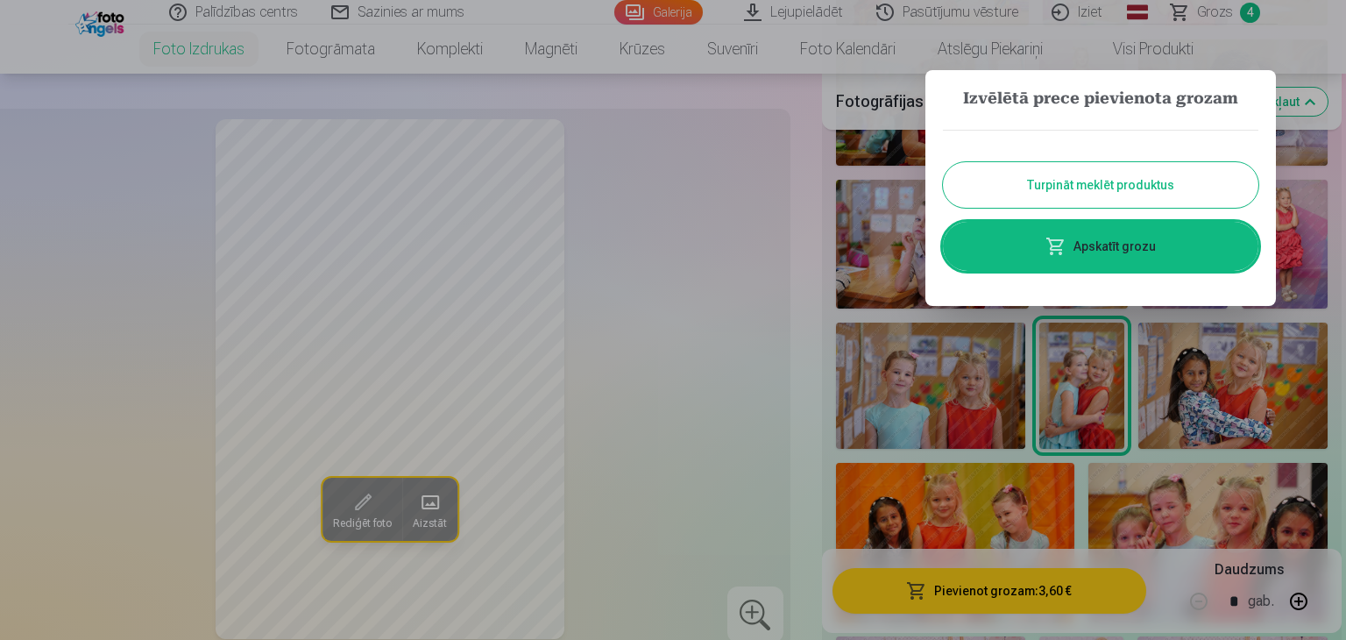
click at [1080, 180] on button "Turpināt meklēt produktus" at bounding box center [1101, 185] width 316 height 46
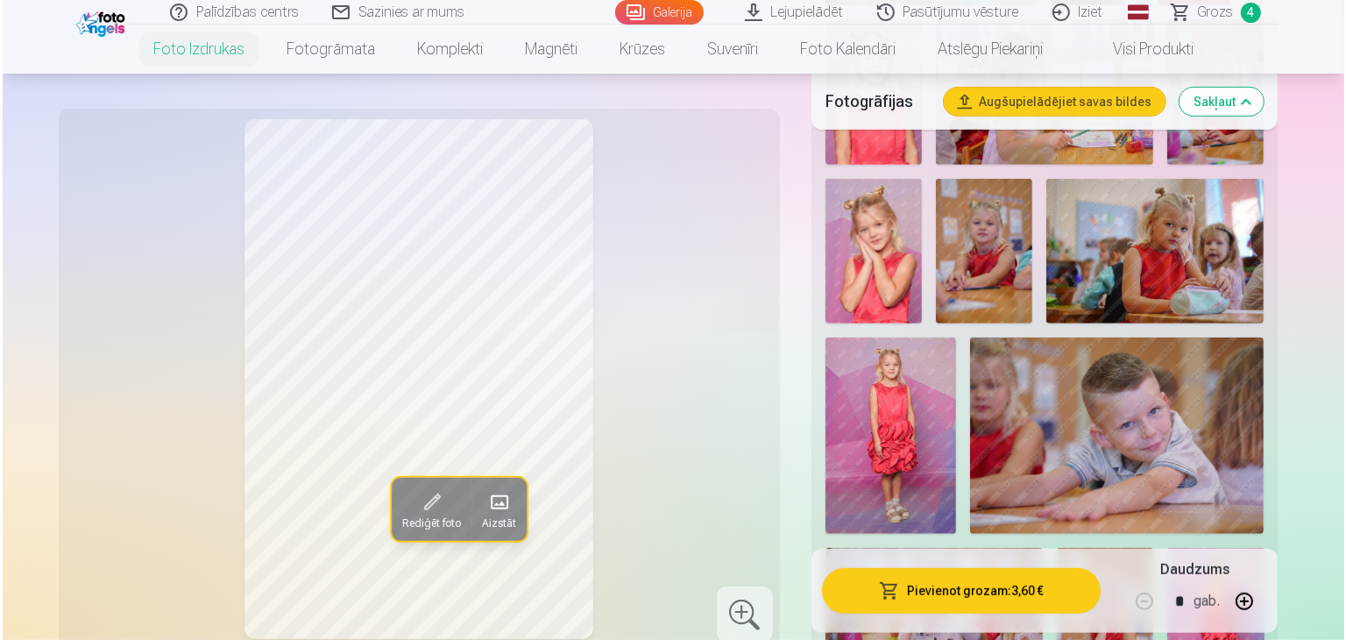
scroll to position [982, 0]
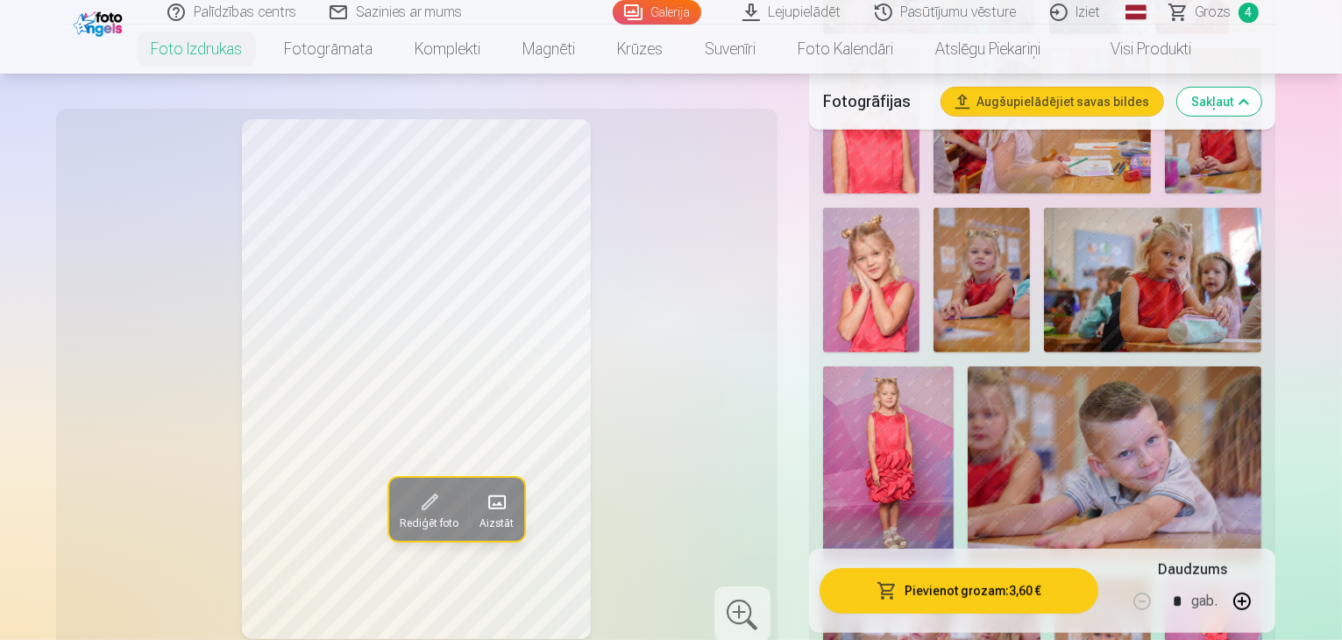
click at [954, 366] on img at bounding box center [888, 464] width 131 height 196
click at [1187, 577] on img at bounding box center [1213, 650] width 96 height 146
click at [1052, 596] on button "Pievienot grozam : 3,60 €" at bounding box center [960, 591] width 280 height 46
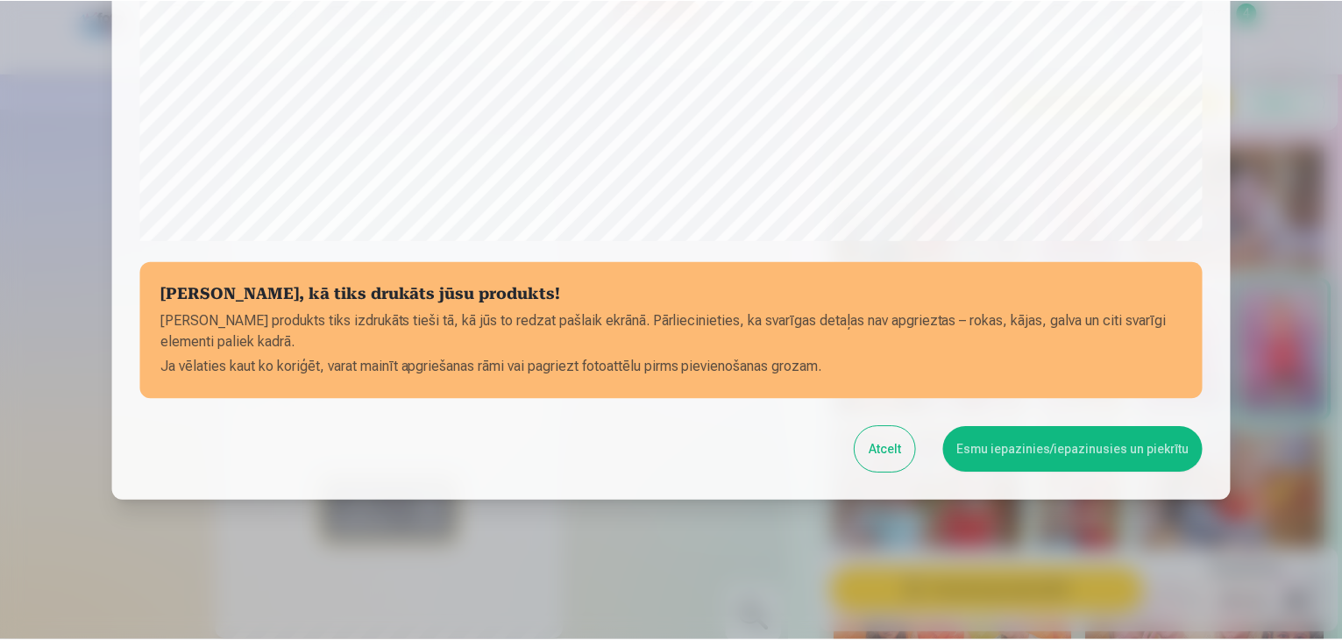
scroll to position [622, 0]
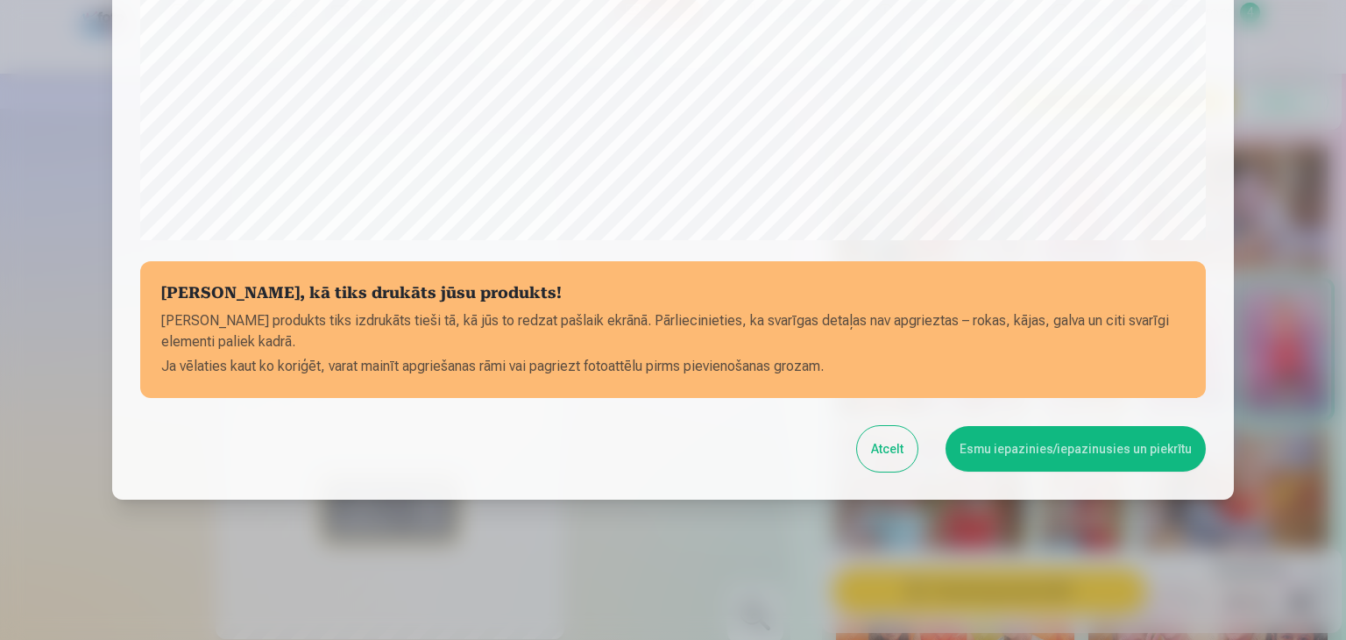
click at [1083, 450] on button "Esmu iepazinies/iepazinusies un piekrītu" at bounding box center [1076, 449] width 260 height 46
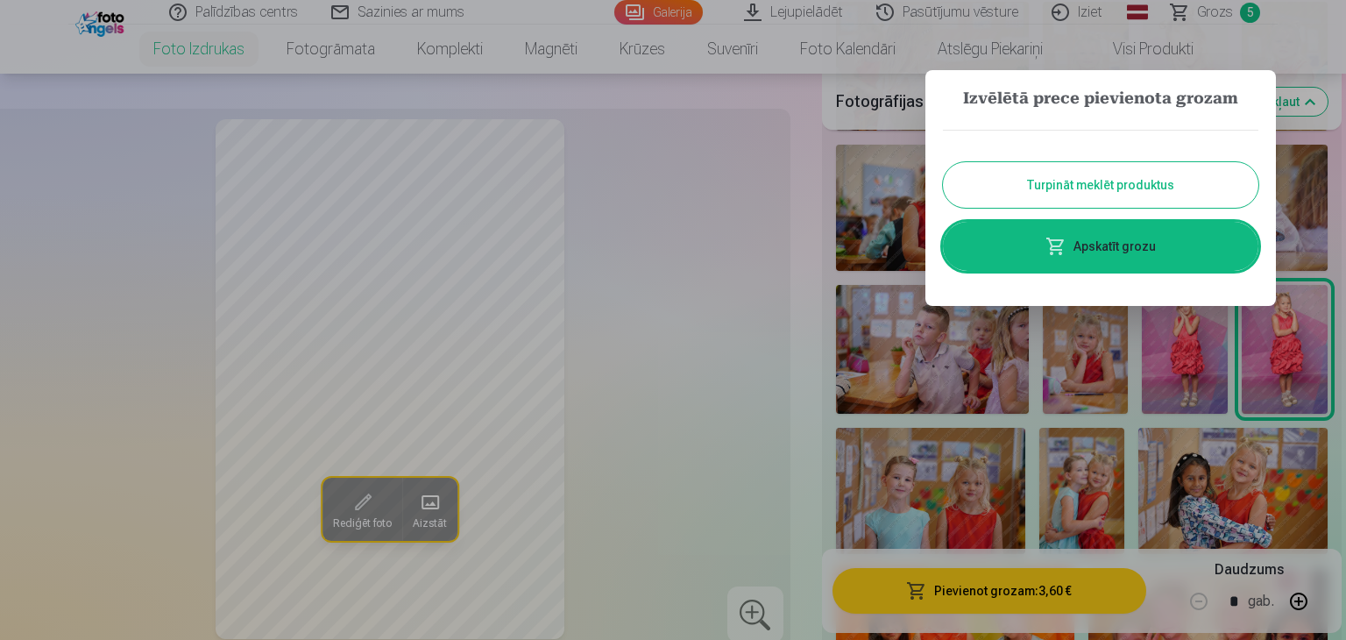
click at [1177, 188] on button "Turpināt meklēt produktus" at bounding box center [1101, 185] width 316 height 46
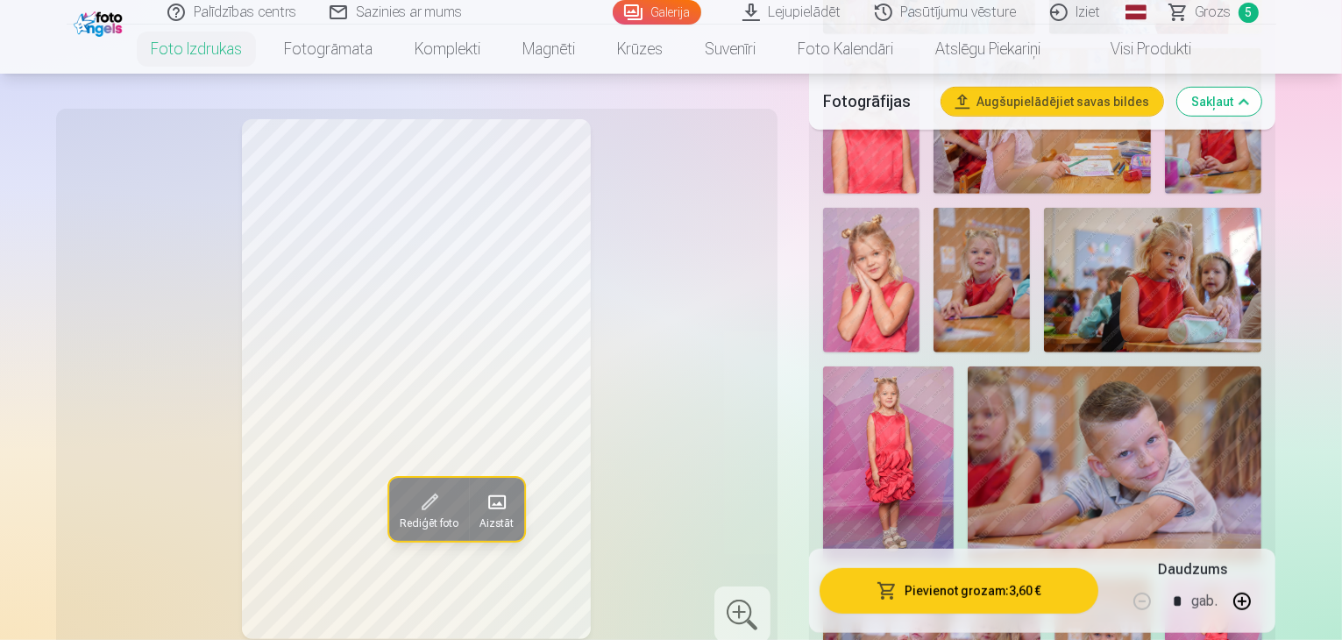
click at [1044, 208] on img at bounding box center [1152, 280] width 217 height 145
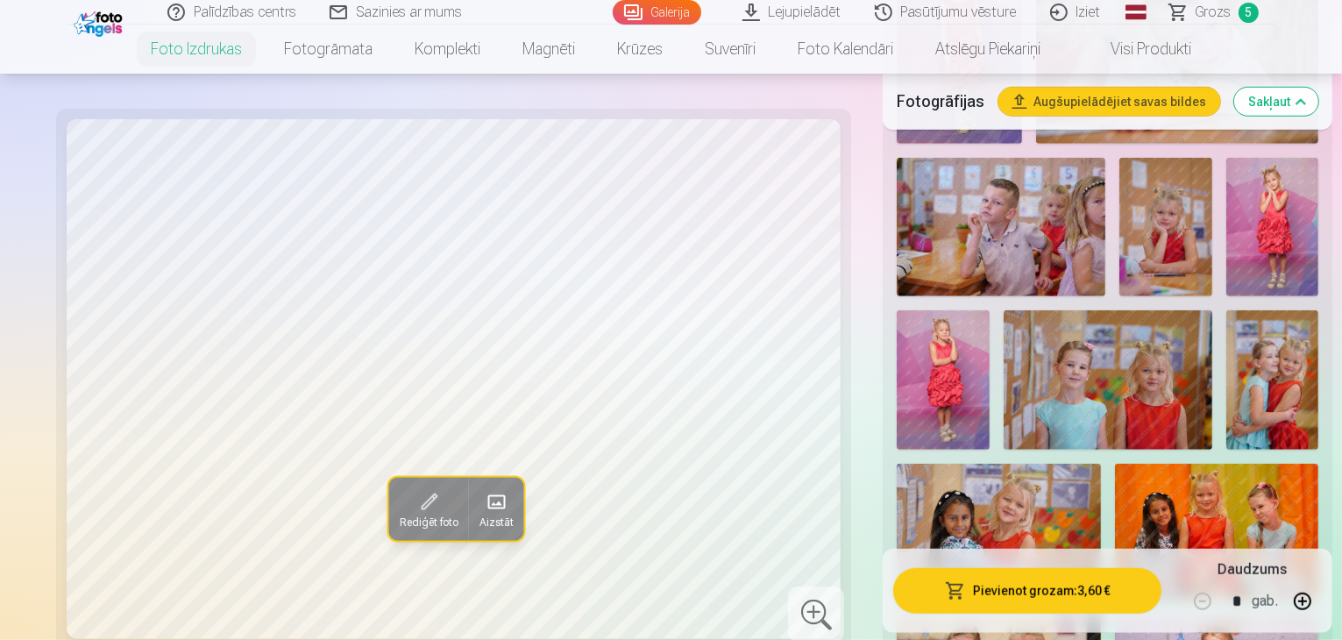
scroll to position [1367, 0]
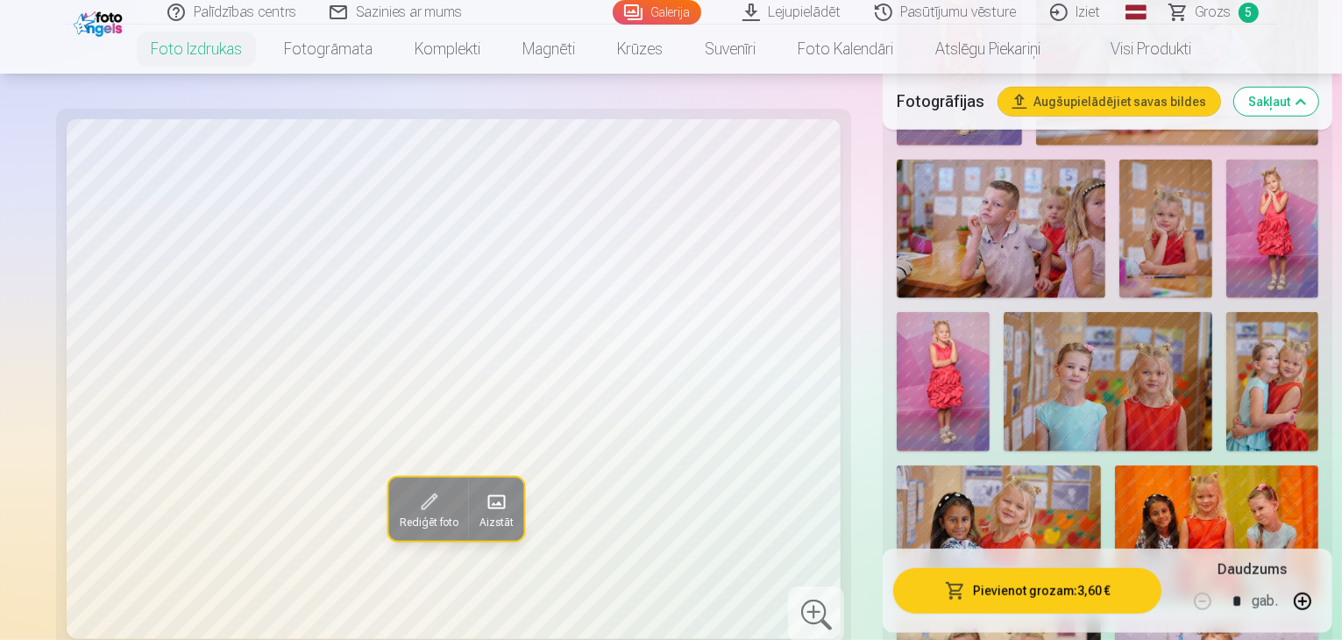
click at [1115, 465] on img at bounding box center [1217, 533] width 204 height 136
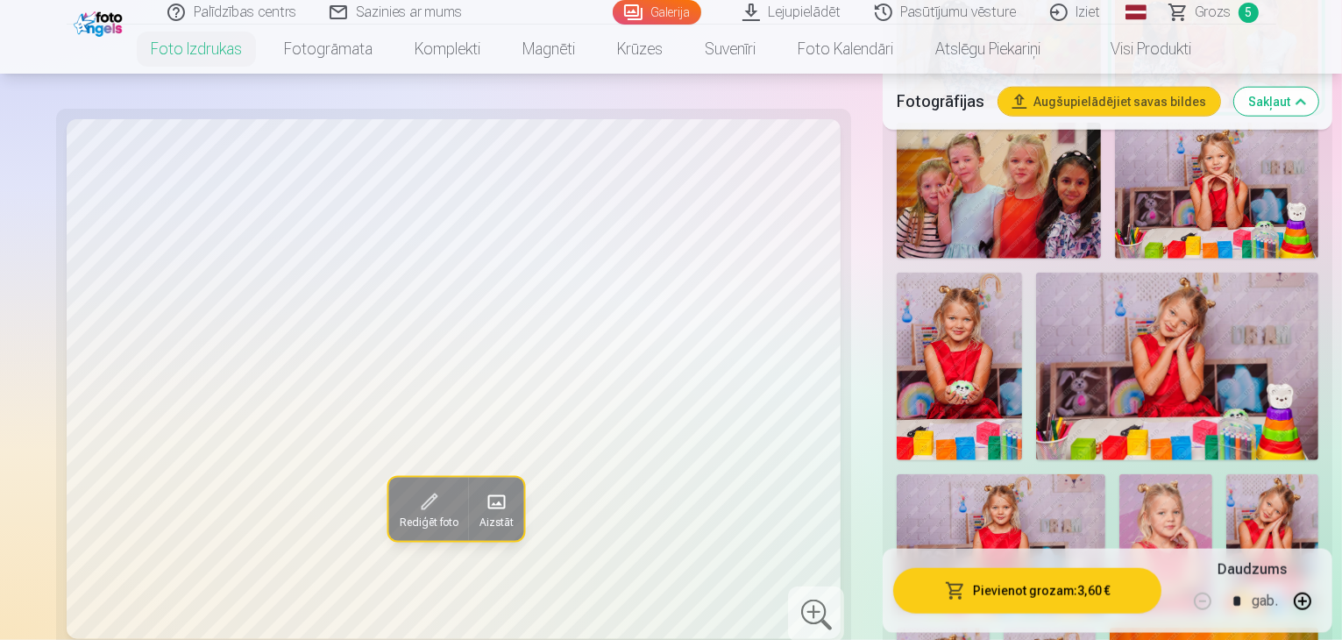
scroll to position [1858, 0]
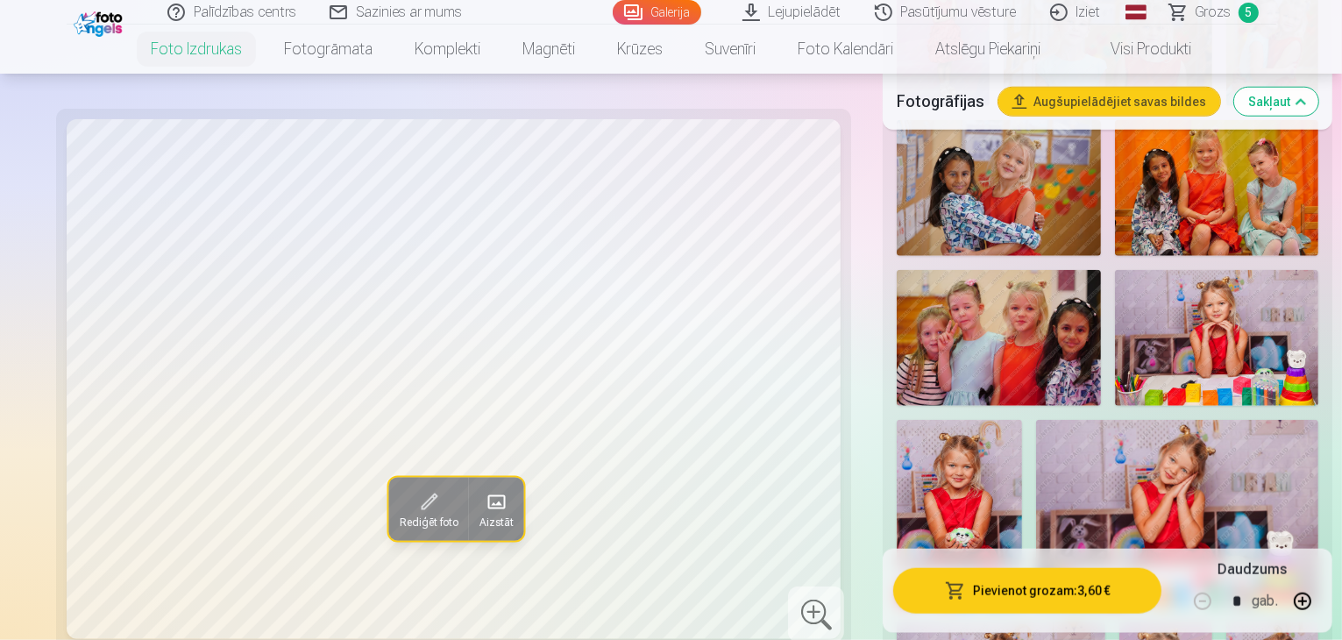
scroll to position [1683, 0]
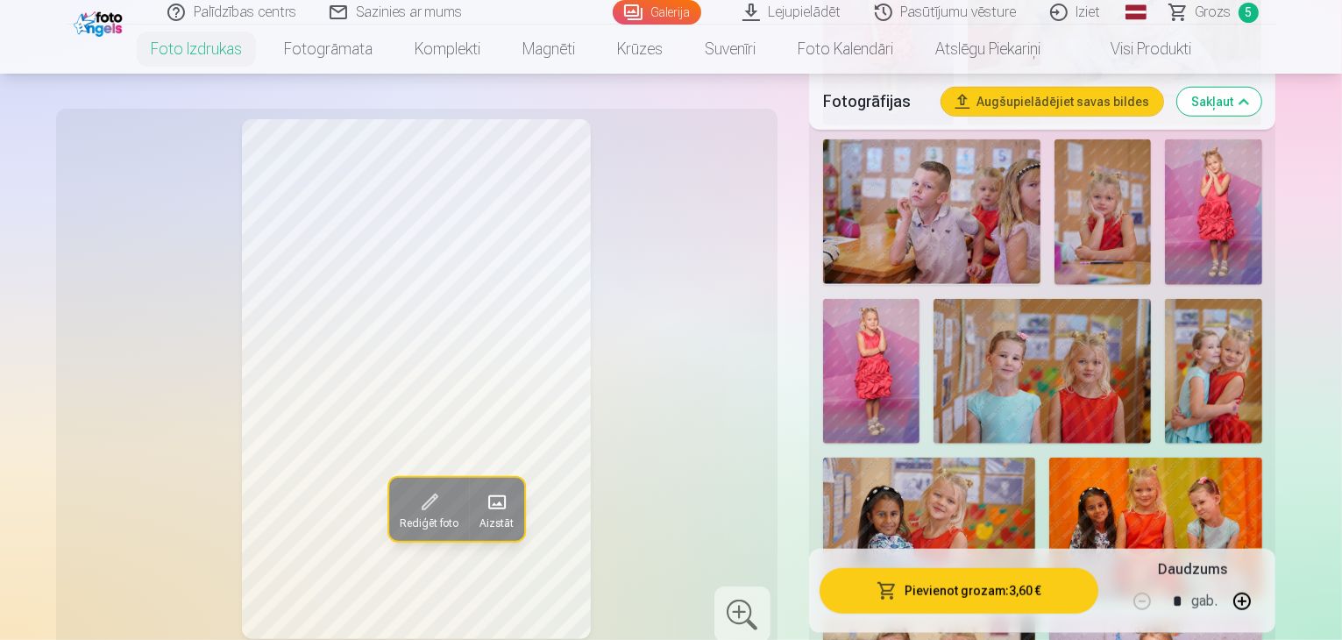
scroll to position [1332, 0]
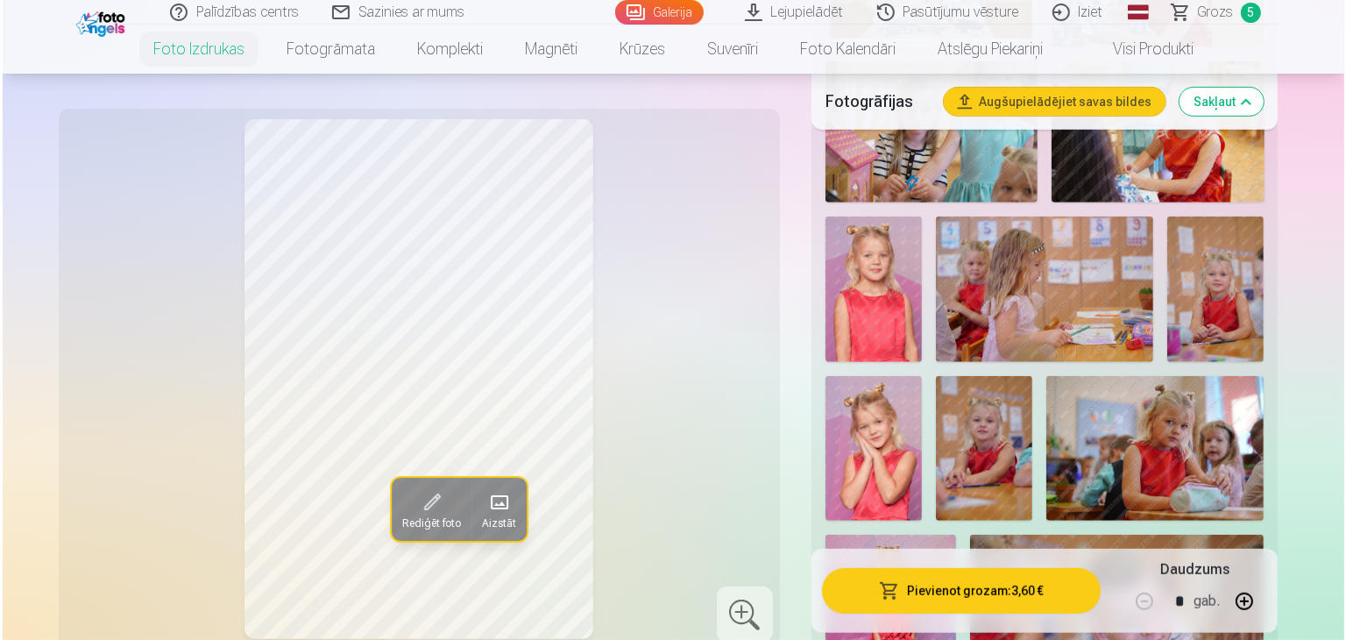
scroll to position [806, 0]
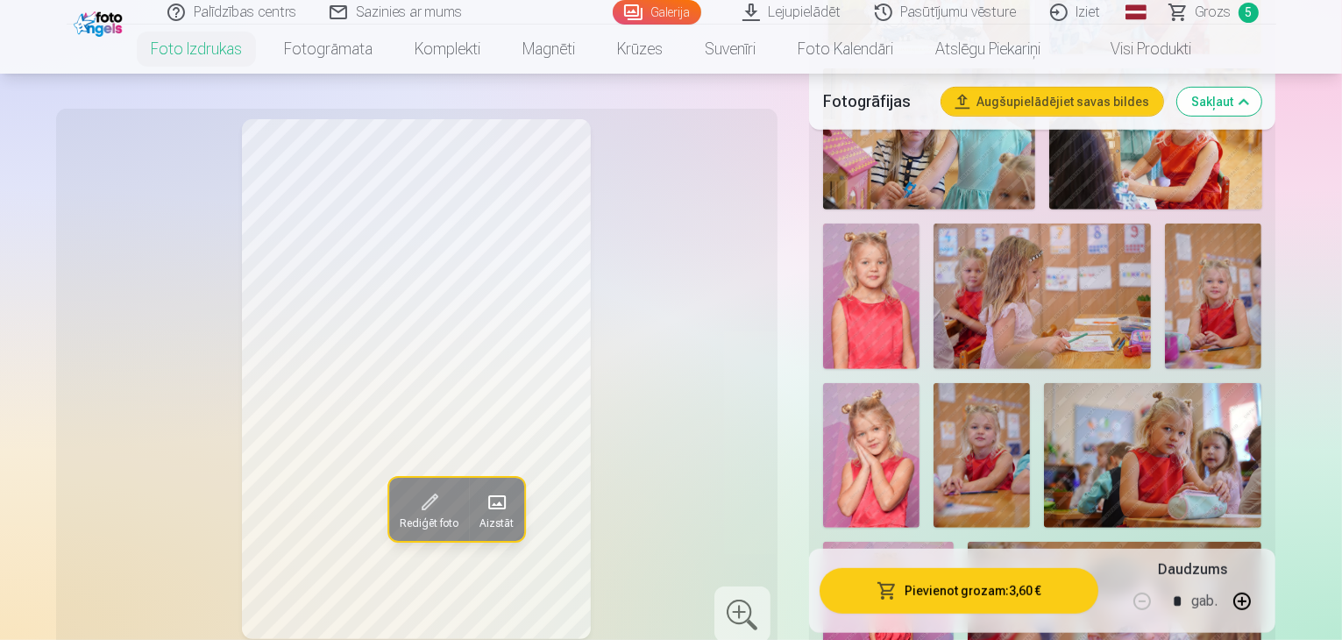
click at [1030, 383] on img at bounding box center [981, 456] width 96 height 146
click at [1099, 592] on button "Pievienot grozam : 3,60 €" at bounding box center [960, 591] width 280 height 46
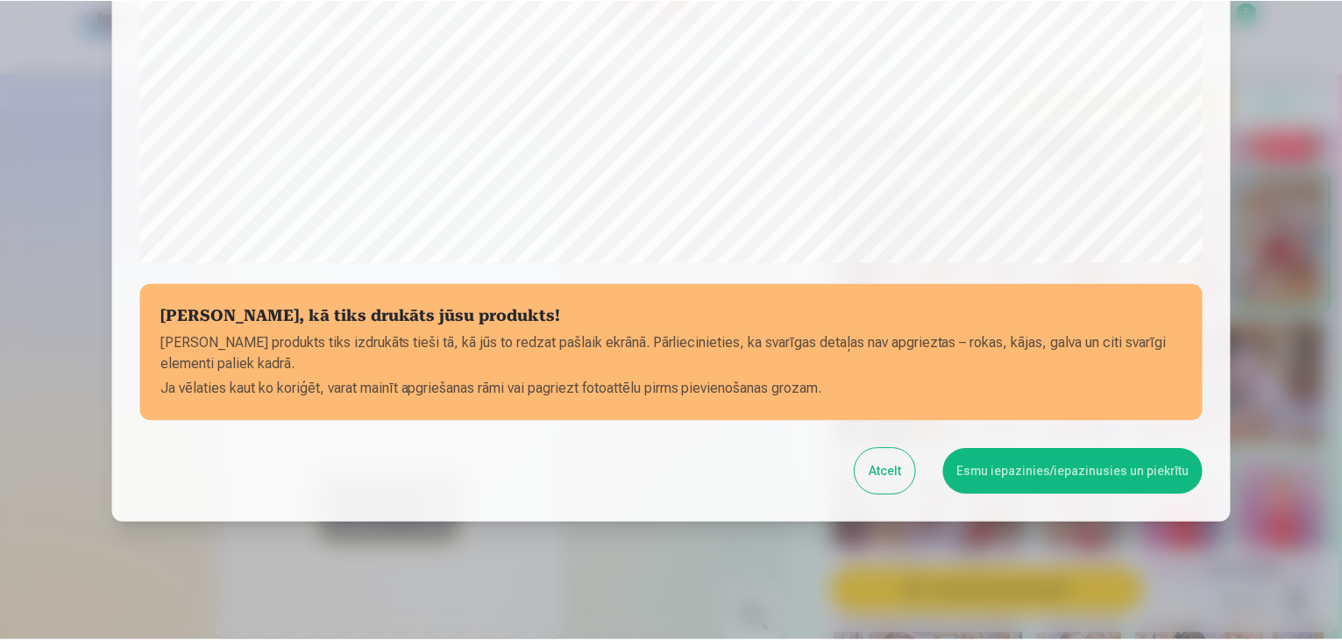
scroll to position [622, 0]
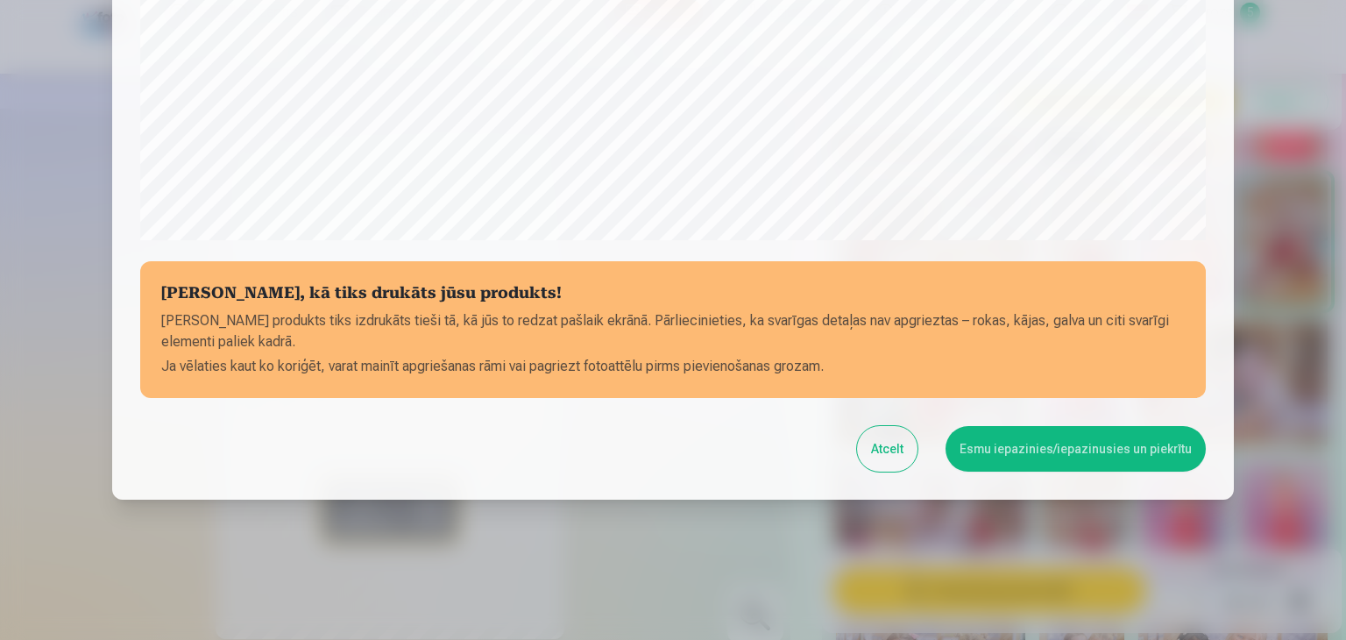
click at [1120, 453] on button "Esmu iepazinies/iepazinusies un piekrītu" at bounding box center [1076, 449] width 260 height 46
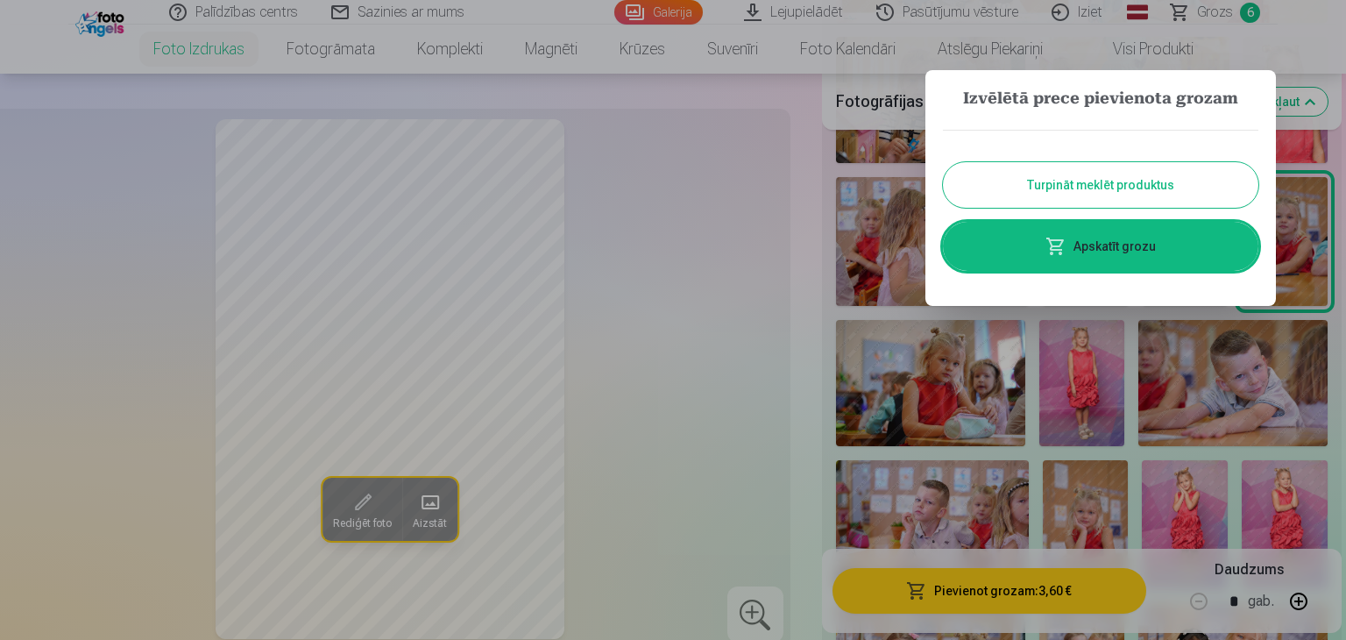
click at [993, 179] on button "Turpināt meklēt produktus" at bounding box center [1101, 185] width 316 height 46
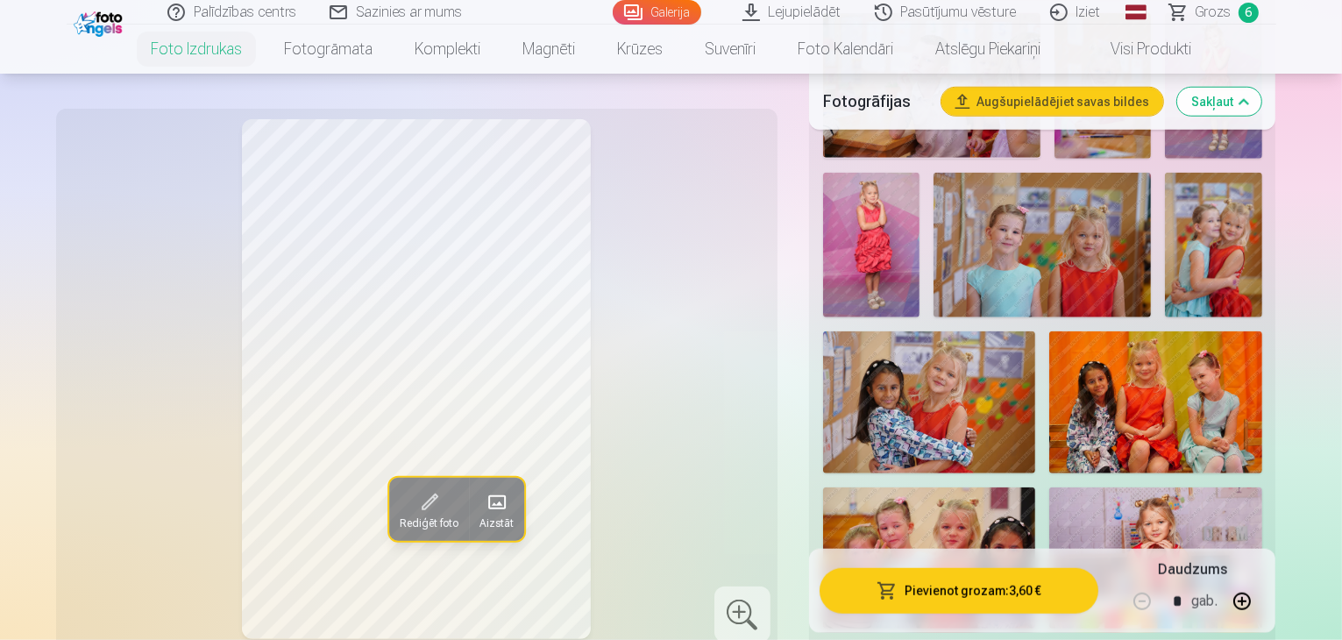
scroll to position [1543, 0]
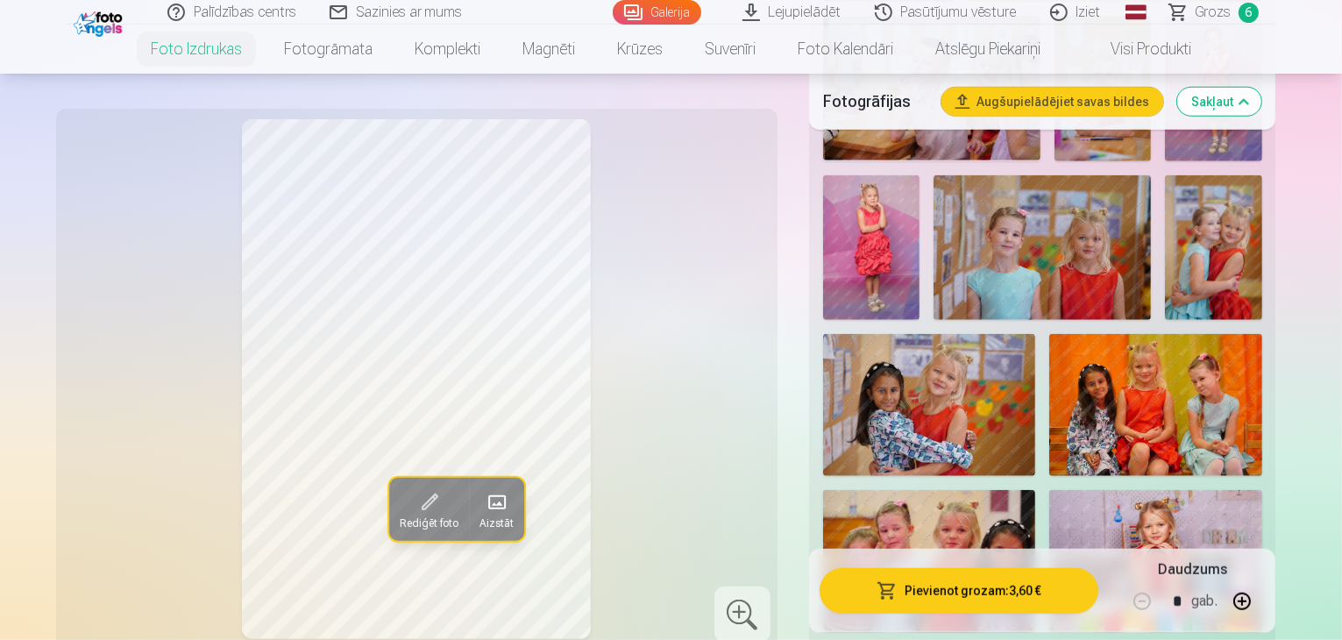
drag, startPoint x: 1083, startPoint y: 383, endPoint x: 1071, endPoint y: 362, distance: 24.4
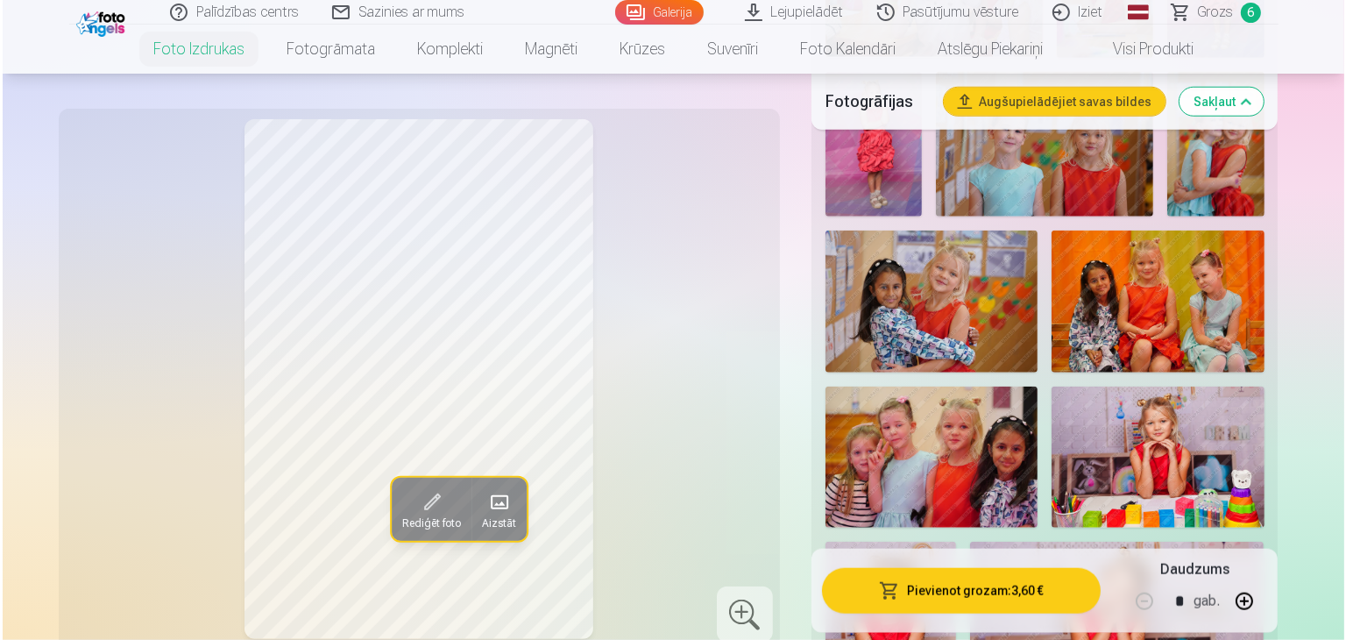
scroll to position [1648, 0]
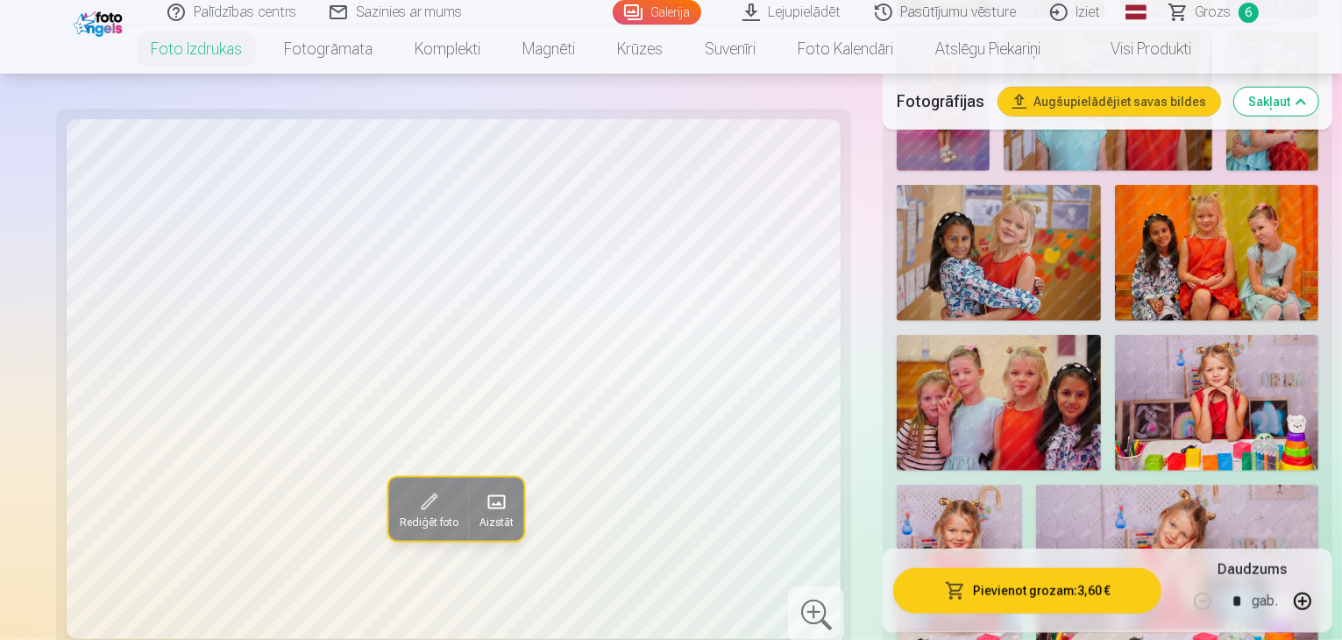
click at [1051, 588] on button "Pievienot grozam : 3,60 €" at bounding box center [1027, 591] width 268 height 46
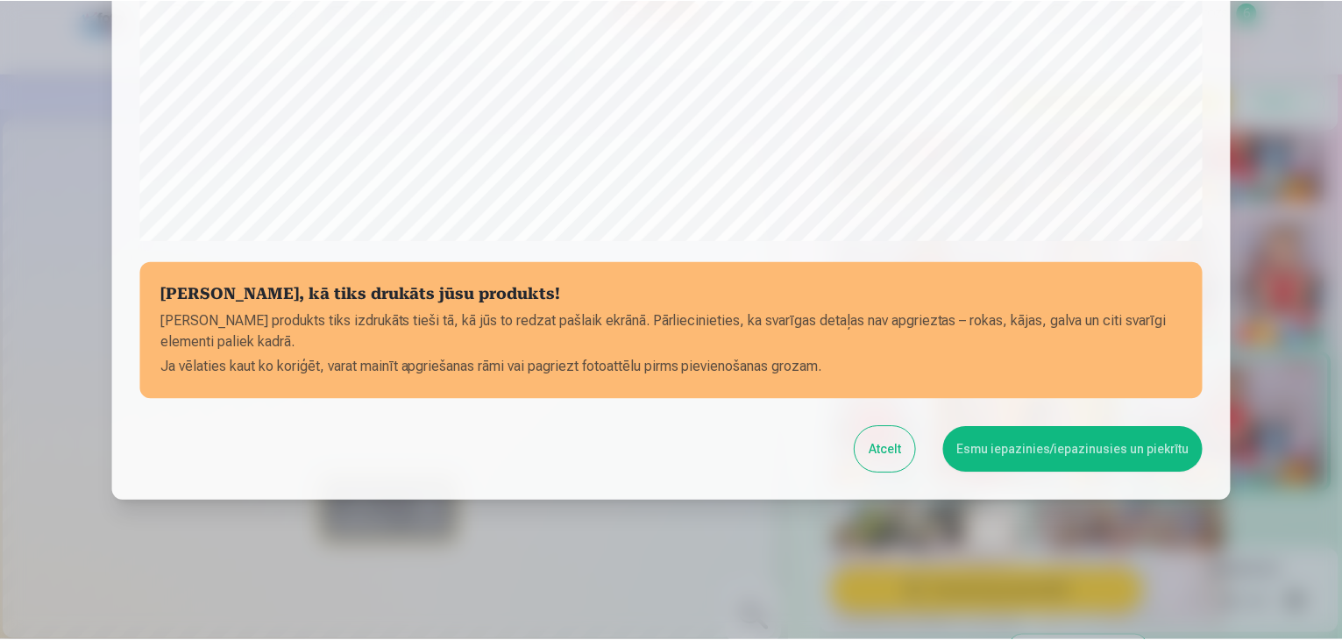
scroll to position [622, 0]
click at [1068, 456] on button "Esmu iepazinies/iepazinusies un piekrītu" at bounding box center [1076, 449] width 260 height 46
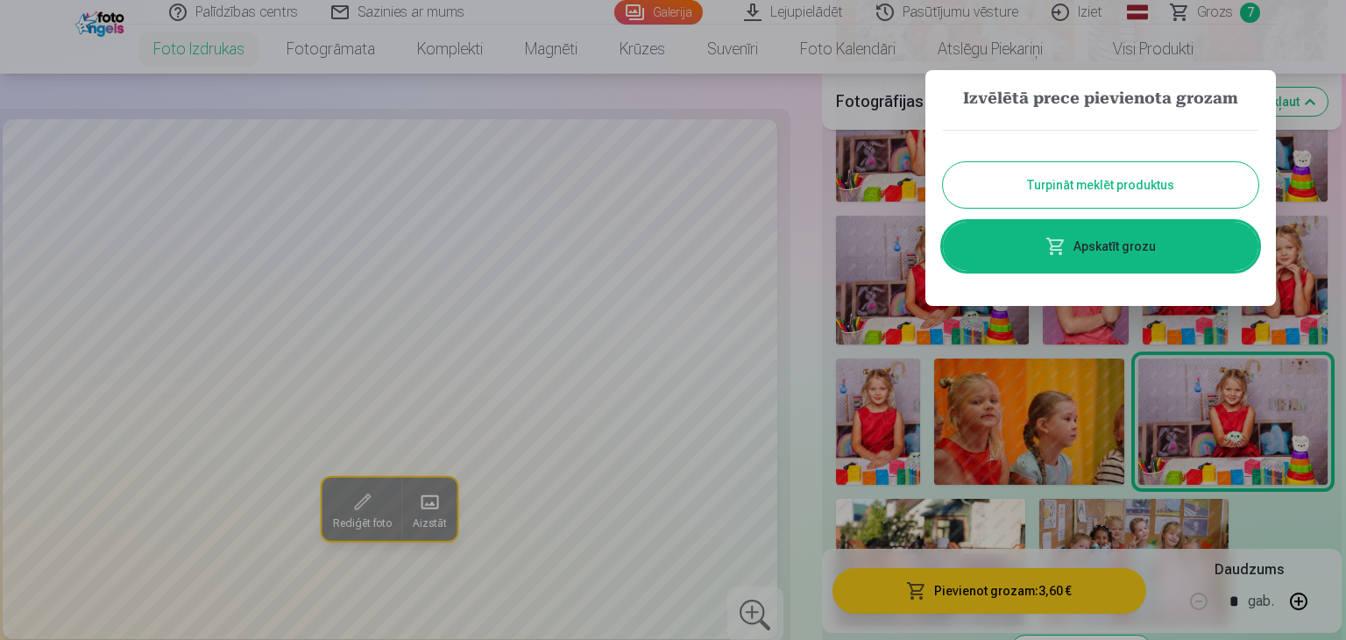
click at [1014, 239] on link "Apskatīt grozu" at bounding box center [1101, 246] width 316 height 49
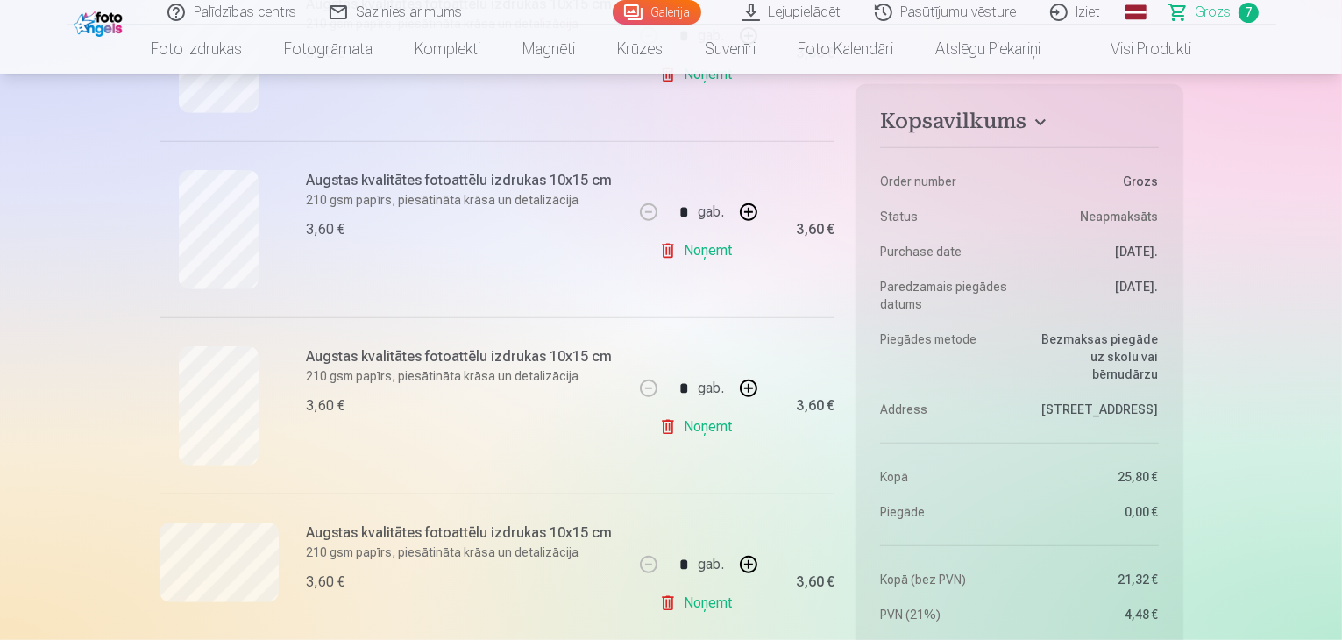
scroll to position [1017, 0]
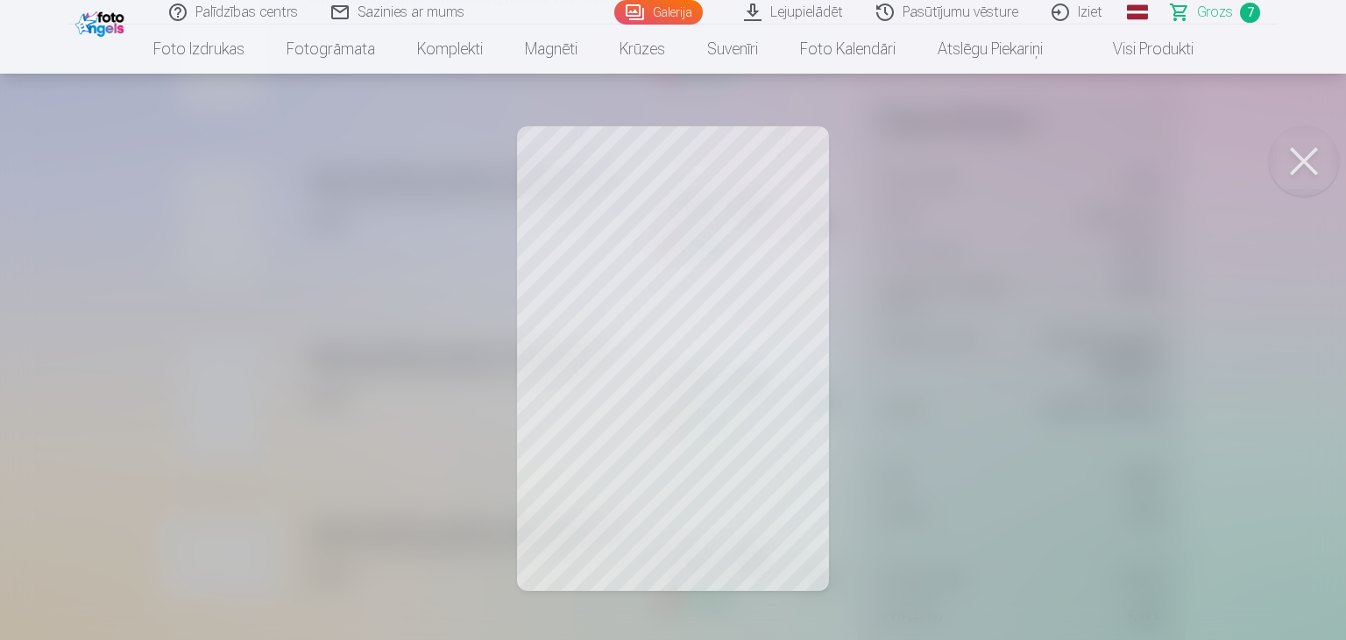
click at [1302, 154] on button at bounding box center [1304, 161] width 70 height 70
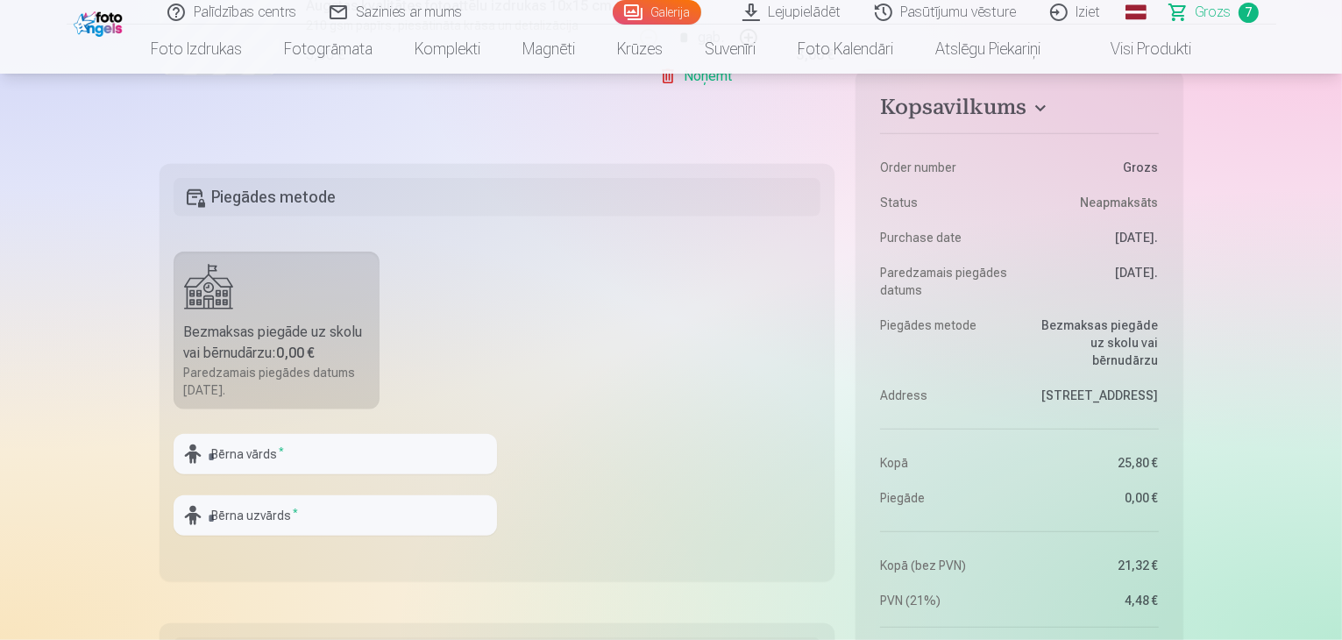
scroll to position [1543, 0]
click at [455, 178] on h5 "Piegādes metode" at bounding box center [498, 193] width 648 height 39
click at [449, 181] on h5 "Piegādes metode" at bounding box center [498, 193] width 648 height 39
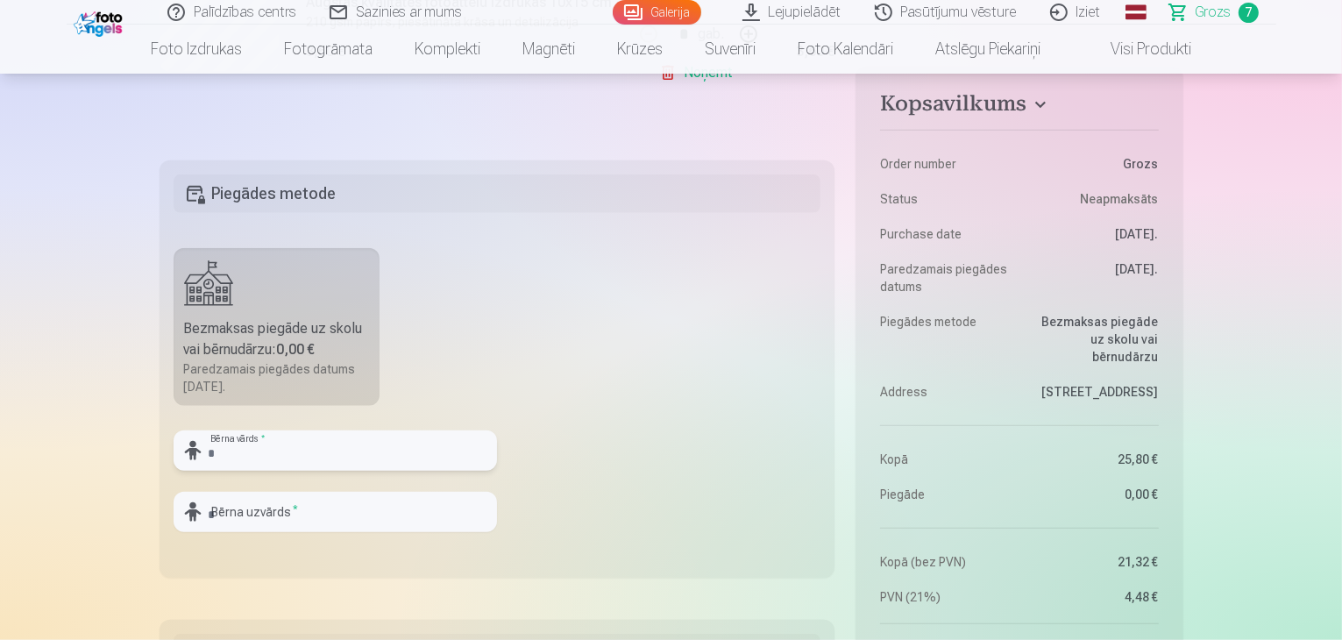
click at [326, 443] on input "text" at bounding box center [335, 450] width 323 height 40
type input "*"
type input "**********"
click at [326, 508] on input "text" at bounding box center [335, 512] width 323 height 40
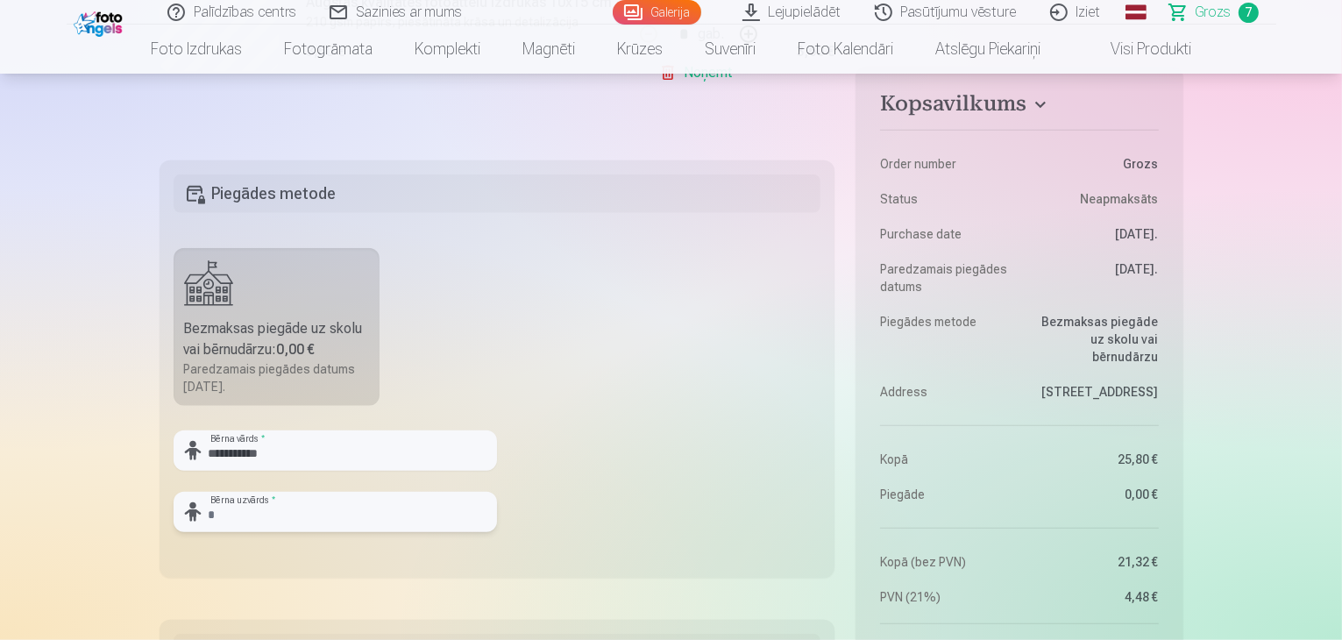
type input "*******"
click at [568, 394] on fieldset "**********" at bounding box center [498, 368] width 676 height 417
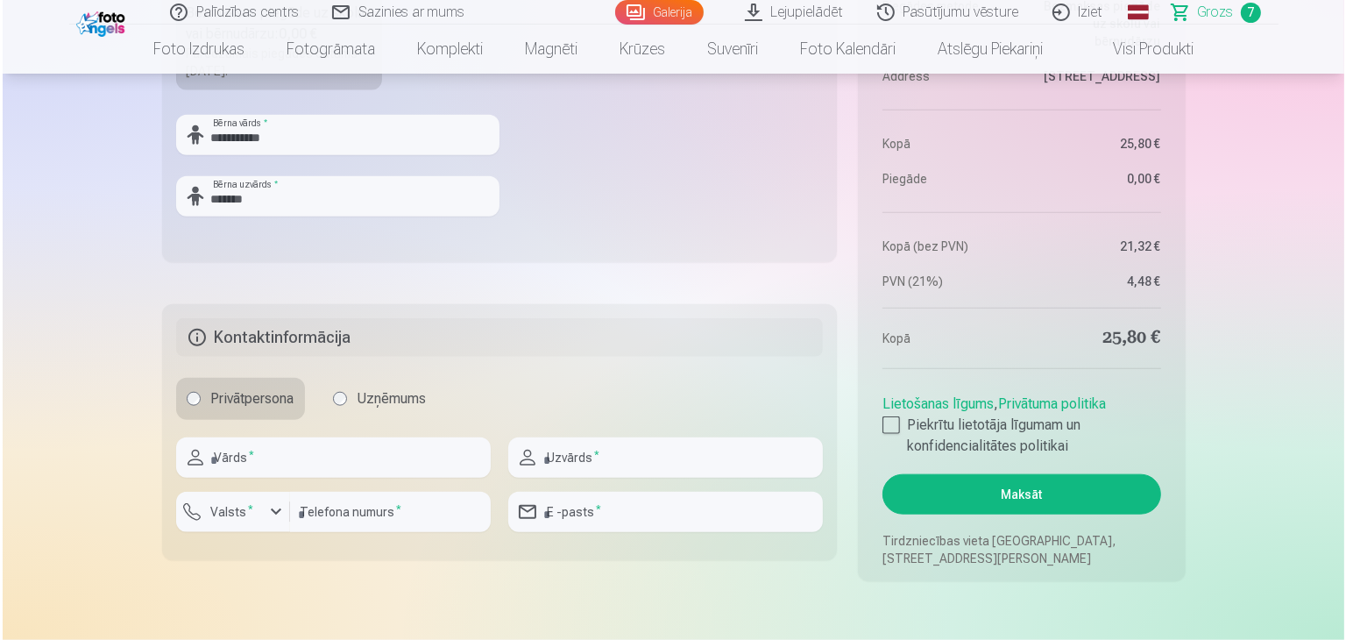
scroll to position [1893, 0]
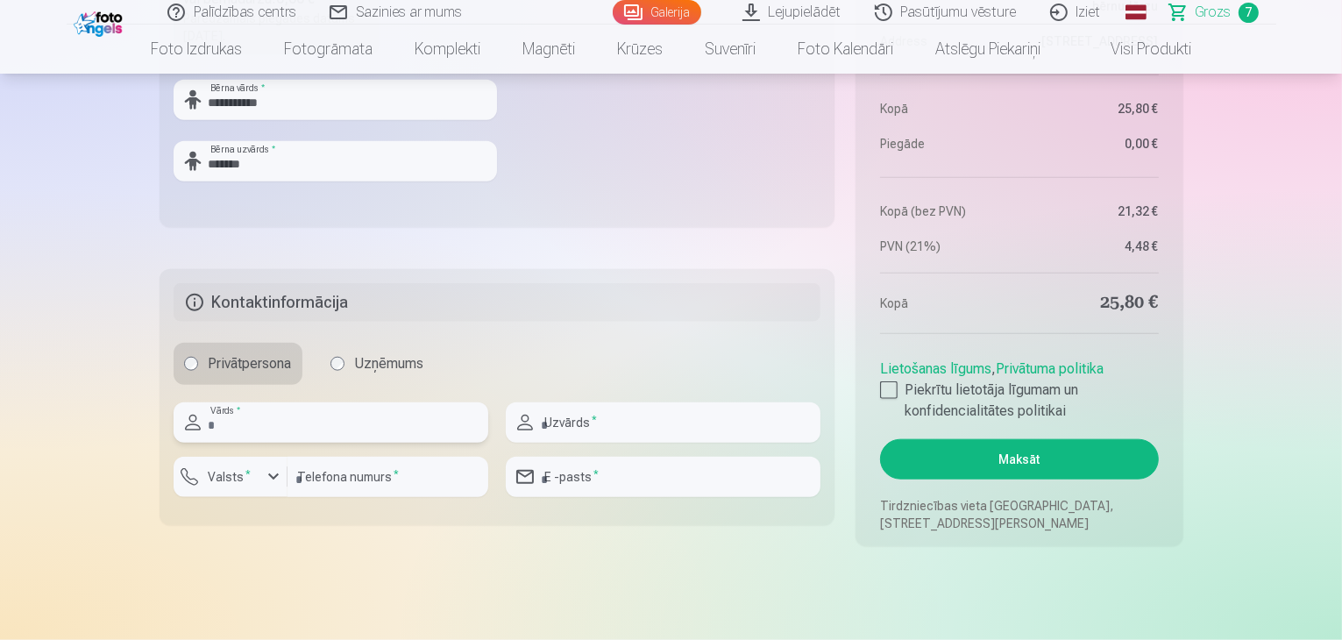
click at [442, 413] on input "text" at bounding box center [331, 422] width 315 height 40
type input "*****"
type input "*******"
type input "********"
click at [273, 473] on div "button" at bounding box center [273, 476] width 21 height 21
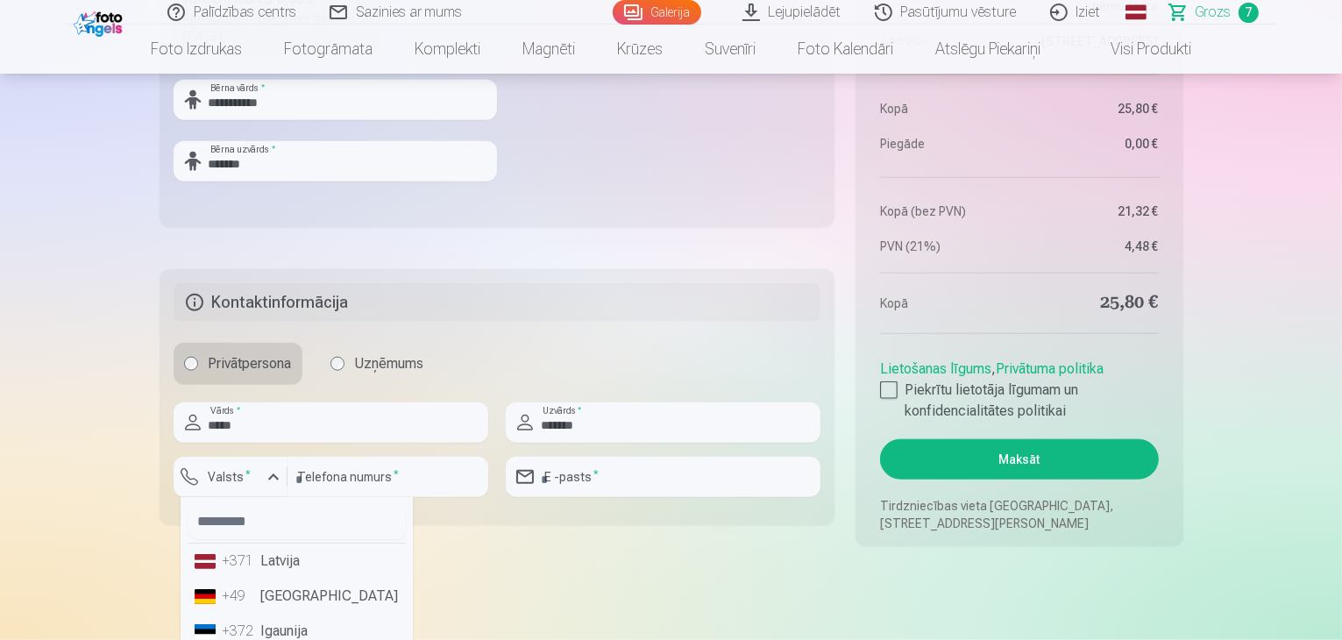
click at [278, 564] on li "+371 Latvija" at bounding box center [297, 560] width 218 height 35
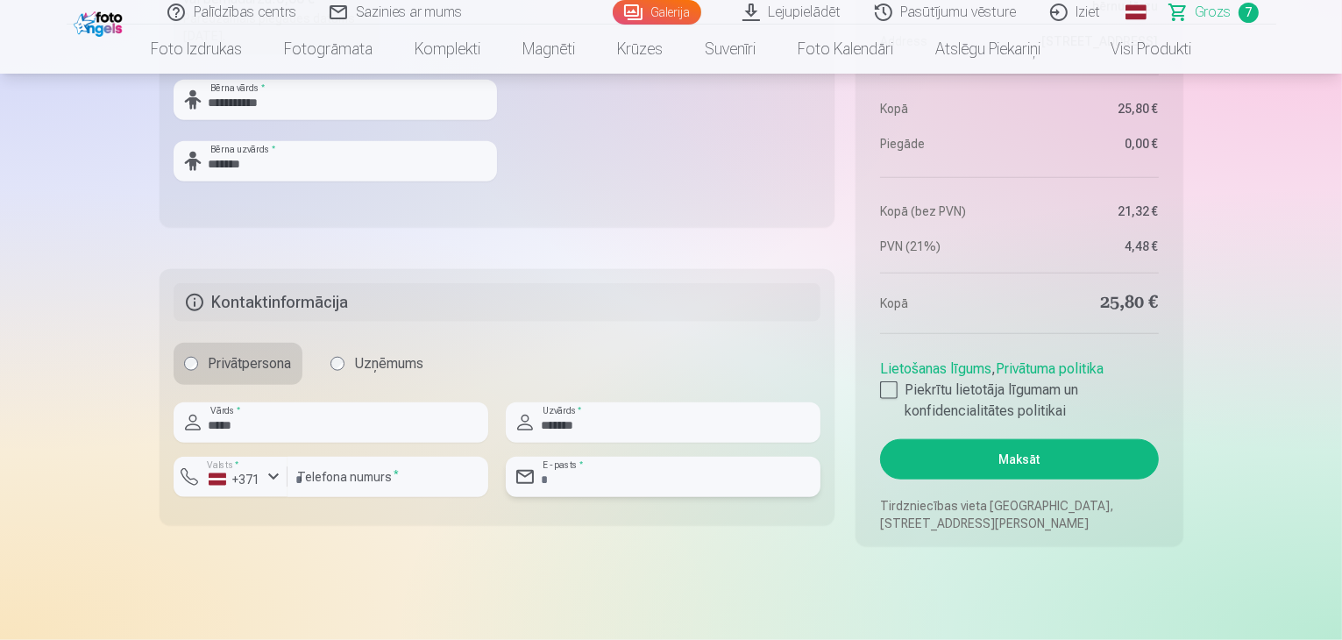
click at [604, 480] on input "email" at bounding box center [663, 477] width 315 height 40
type input "**********"
click at [894, 387] on div at bounding box center [889, 390] width 18 height 18
click at [964, 461] on button "Maksāt" at bounding box center [1019, 459] width 278 height 40
